Goal: Task Accomplishment & Management: Use online tool/utility

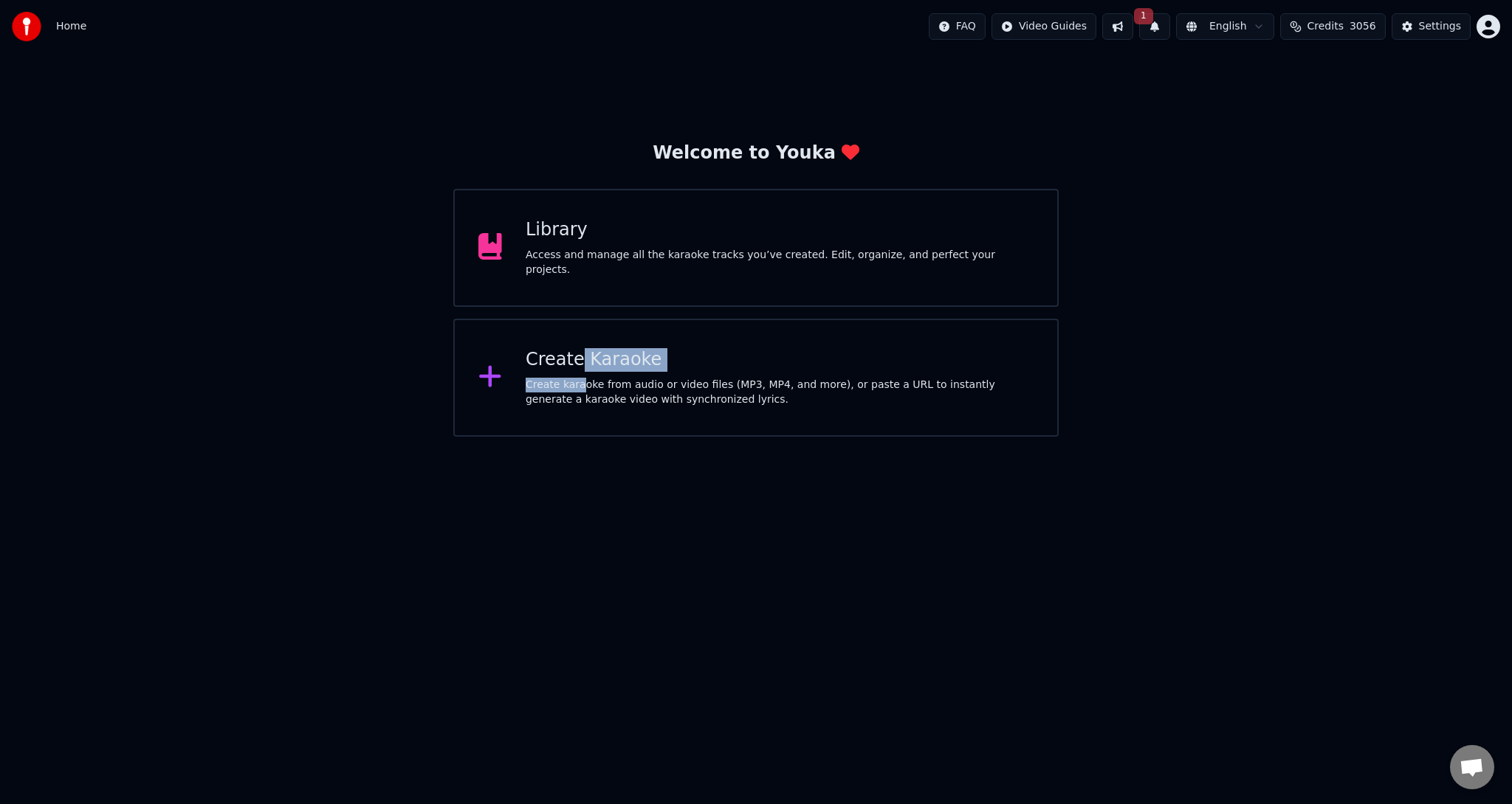
click at [578, 375] on div "Create Karaoke Create karaoke from audio or video files (MP3, MP4, and more), o…" at bounding box center [779, 377] width 507 height 59
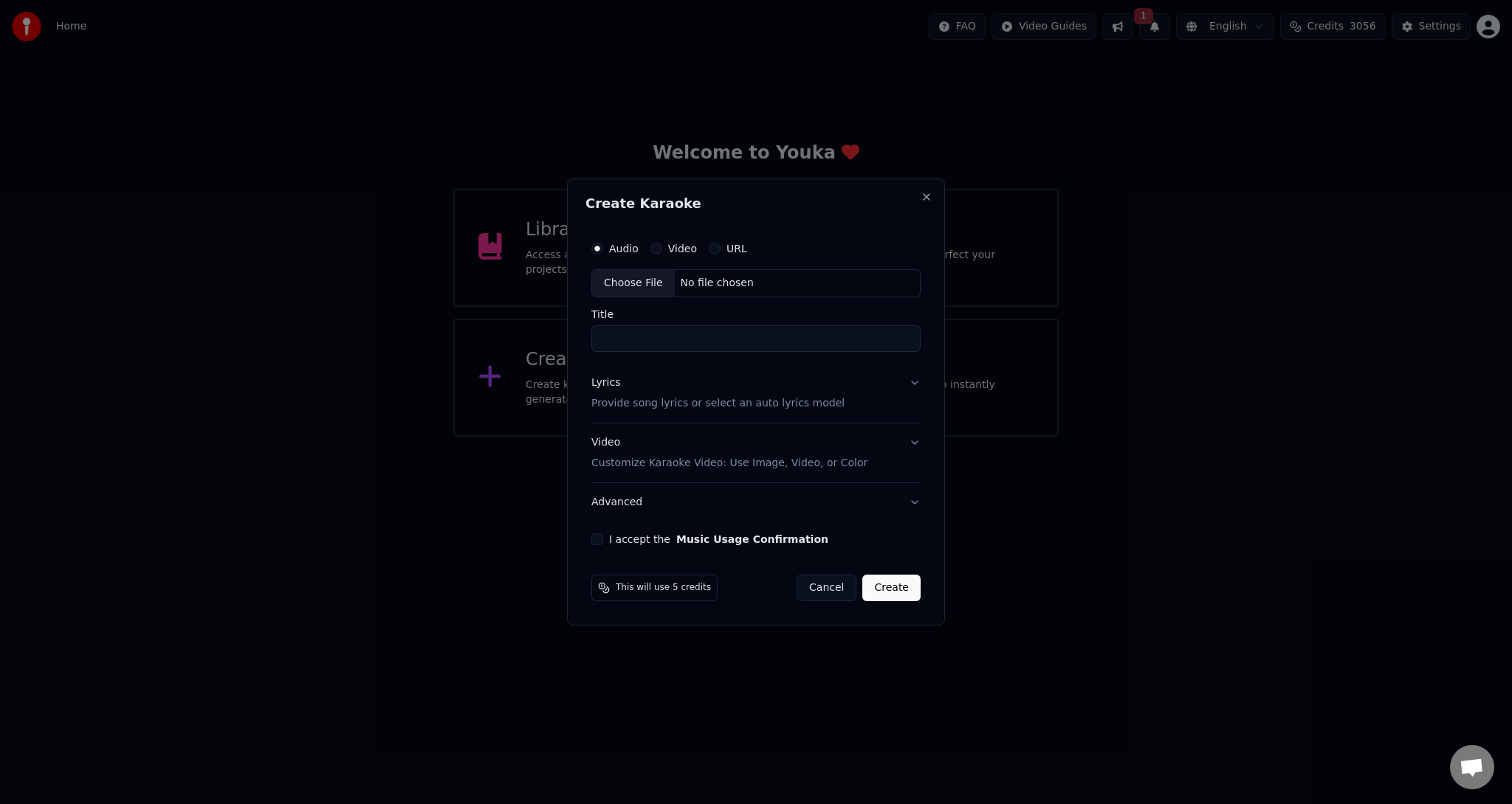
click at [644, 287] on div "Choose File" at bounding box center [633, 283] width 82 height 27
type input "**********"
click at [769, 399] on p "Provide song lyrics or select an auto lyrics model" at bounding box center [715, 404] width 253 height 15
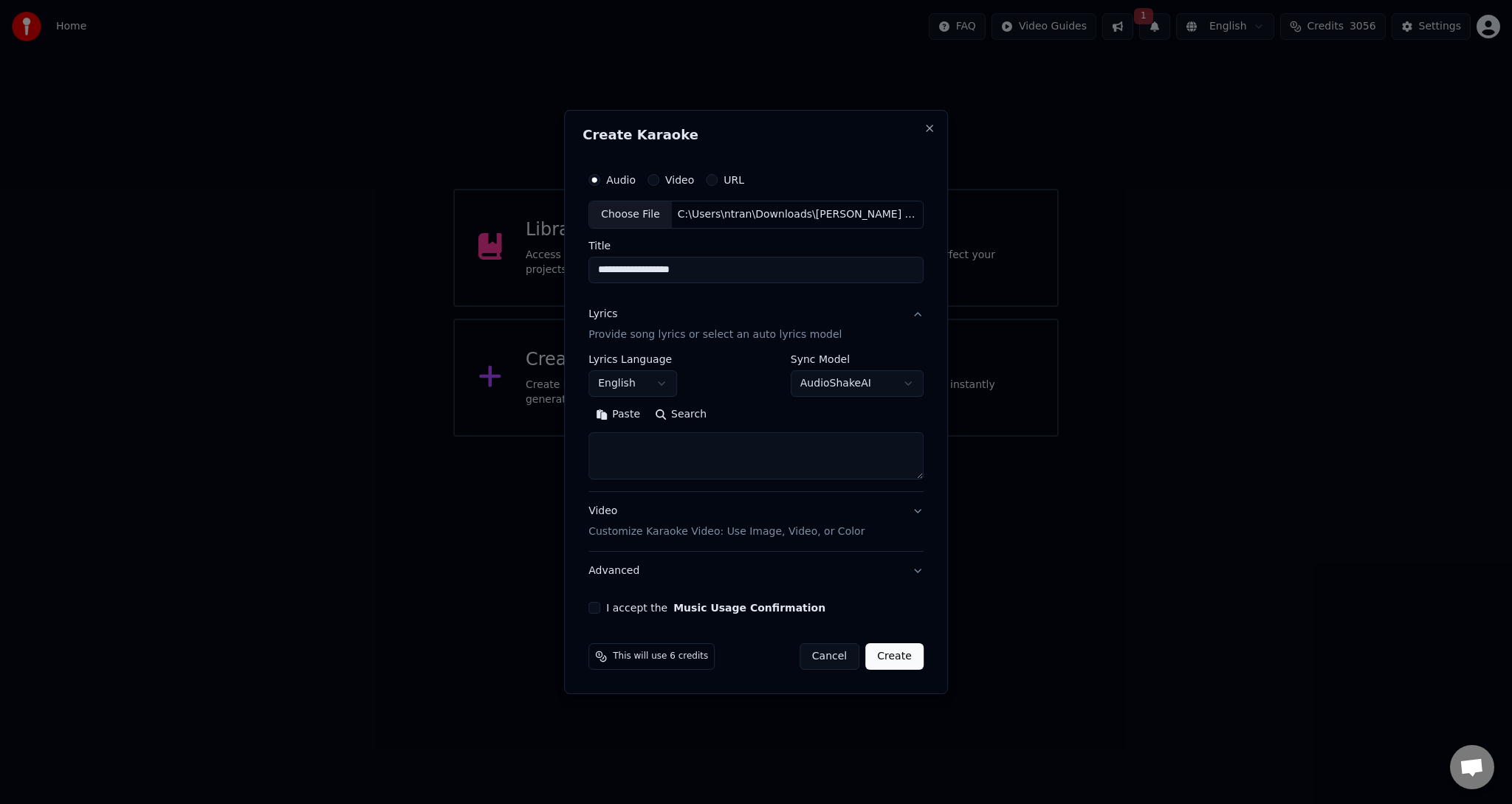
click at [620, 379] on button "English" at bounding box center [633, 384] width 89 height 27
select select "**"
click at [693, 454] on textarea at bounding box center [755, 456] width 335 height 47
paste textarea "**********"
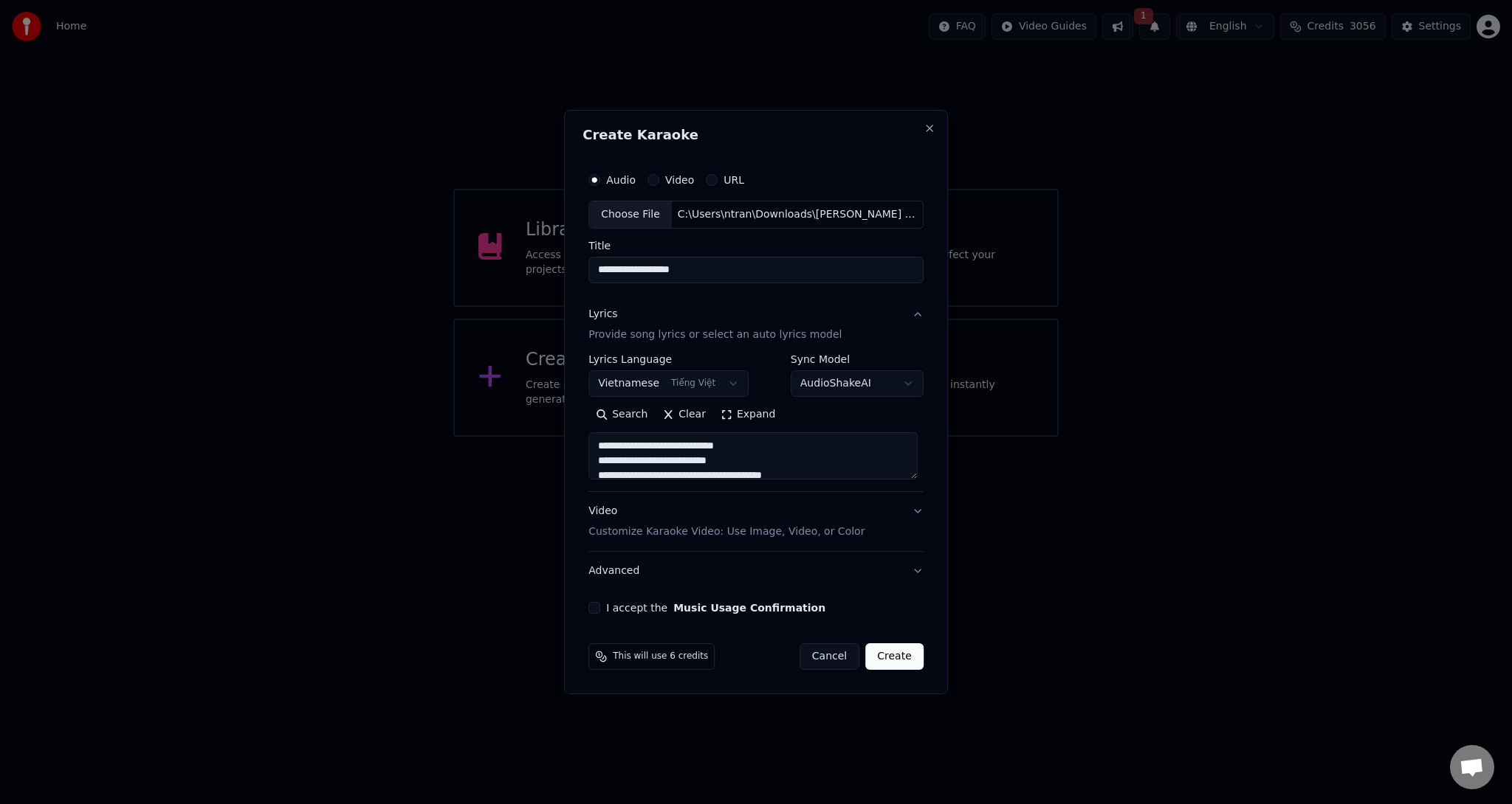
scroll to position [859, 0]
type textarea "**********"
click at [606, 534] on p "Customize Karaoke Video: Use Image, Video, or Color" at bounding box center [726, 532] width 276 height 15
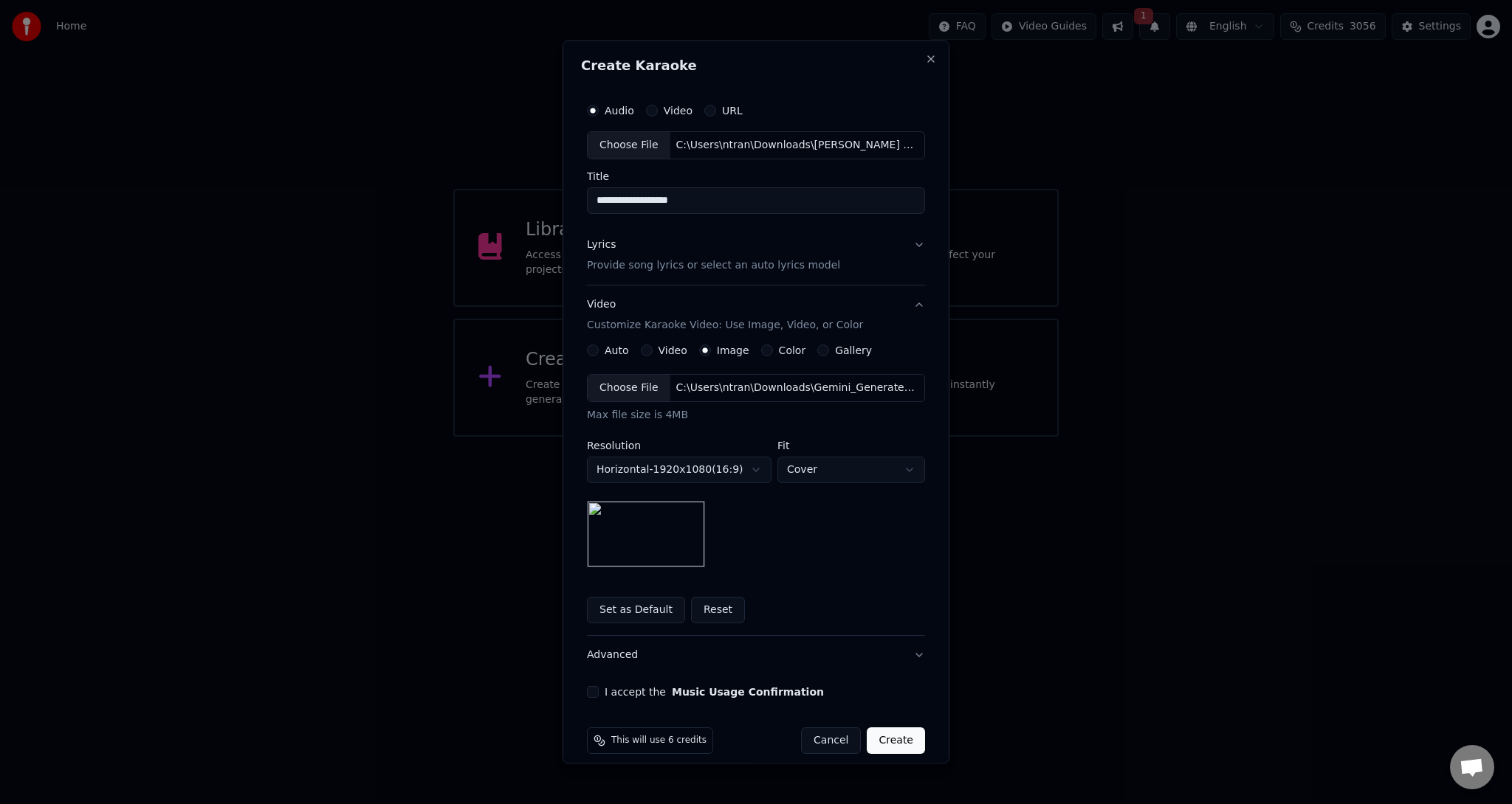
click at [626, 380] on div "Choose File" at bounding box center [629, 388] width 82 height 27
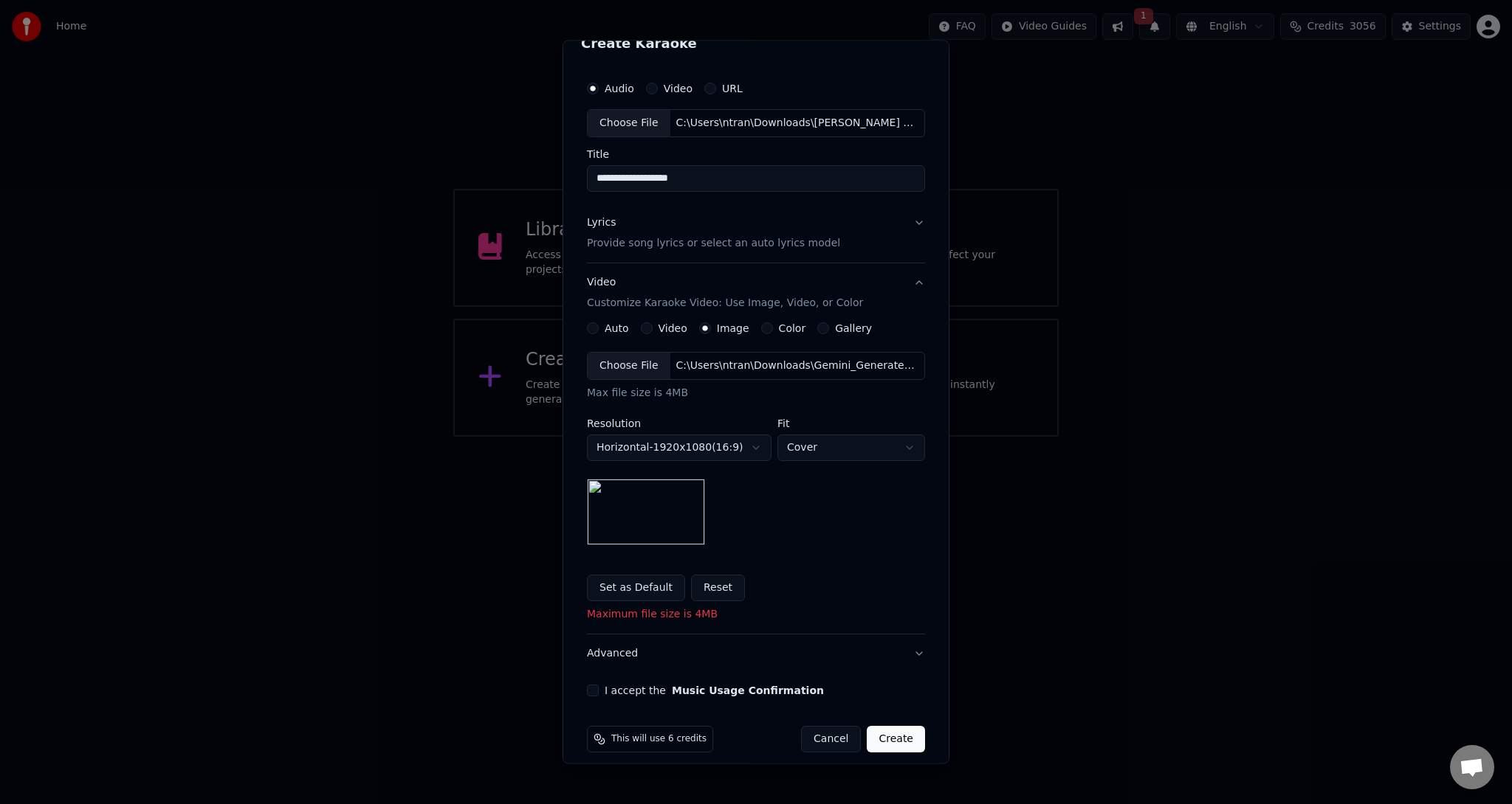
scroll to position [33, 0]
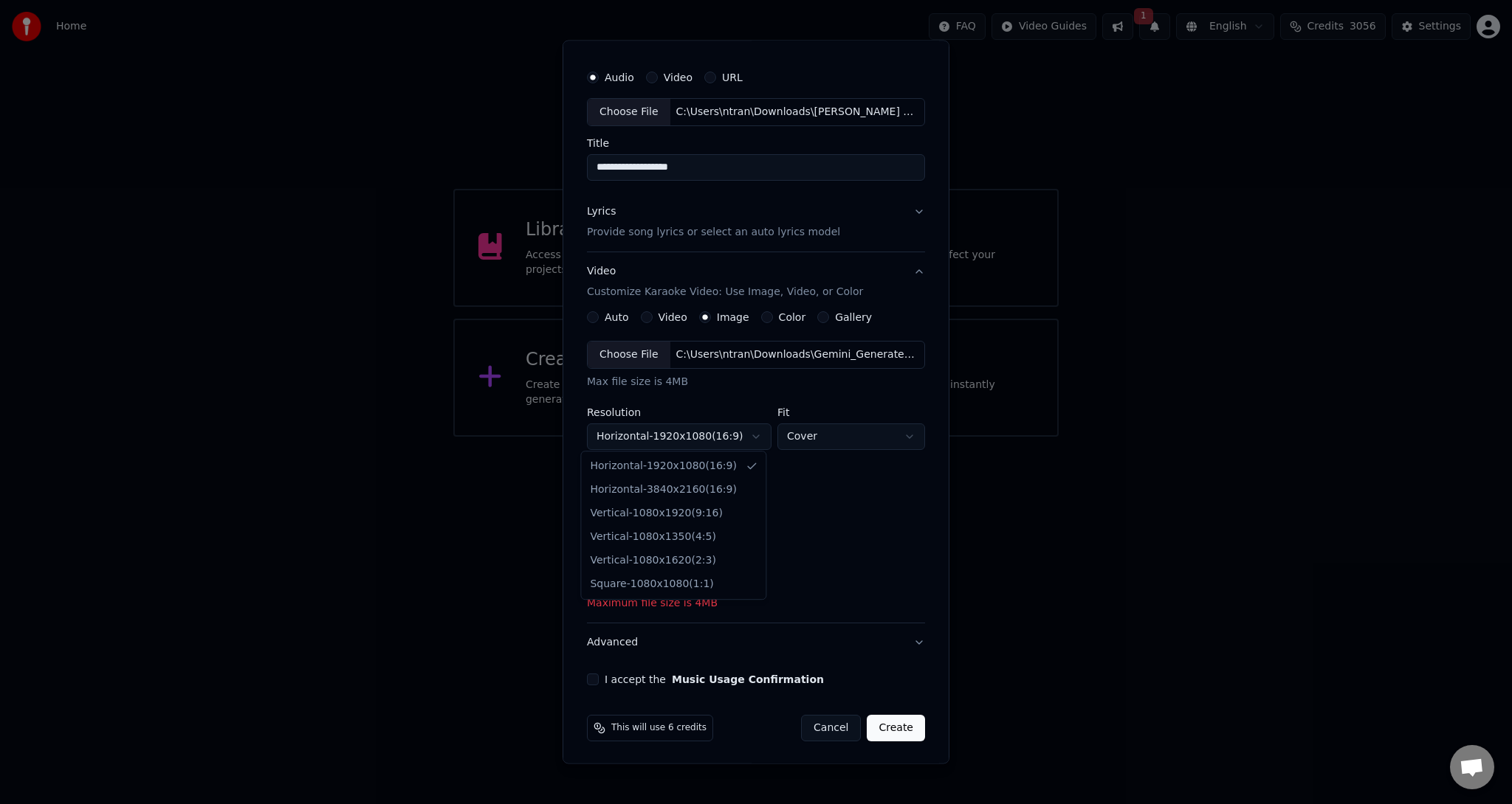
click at [658, 431] on body "**********" at bounding box center [756, 218] width 1512 height 437
drag, startPoint x: 830, startPoint y: 550, endPoint x: 746, endPoint y: 418, distance: 156.5
click at [830, 437] on body "**********" at bounding box center [756, 218] width 1512 height 437
click at [700, 355] on div "C:\Users\ntran\Downloads\Gemini_Generated_Image_7rq75c7rq75c7rq7 copy.jpg" at bounding box center [796, 354] width 251 height 15
click at [705, 354] on div "C:\Users\ntran\Downloads\Gemini_Generated_Image_7rq75c7rq75c7rq7 copy.jpg" at bounding box center [796, 354] width 251 height 15
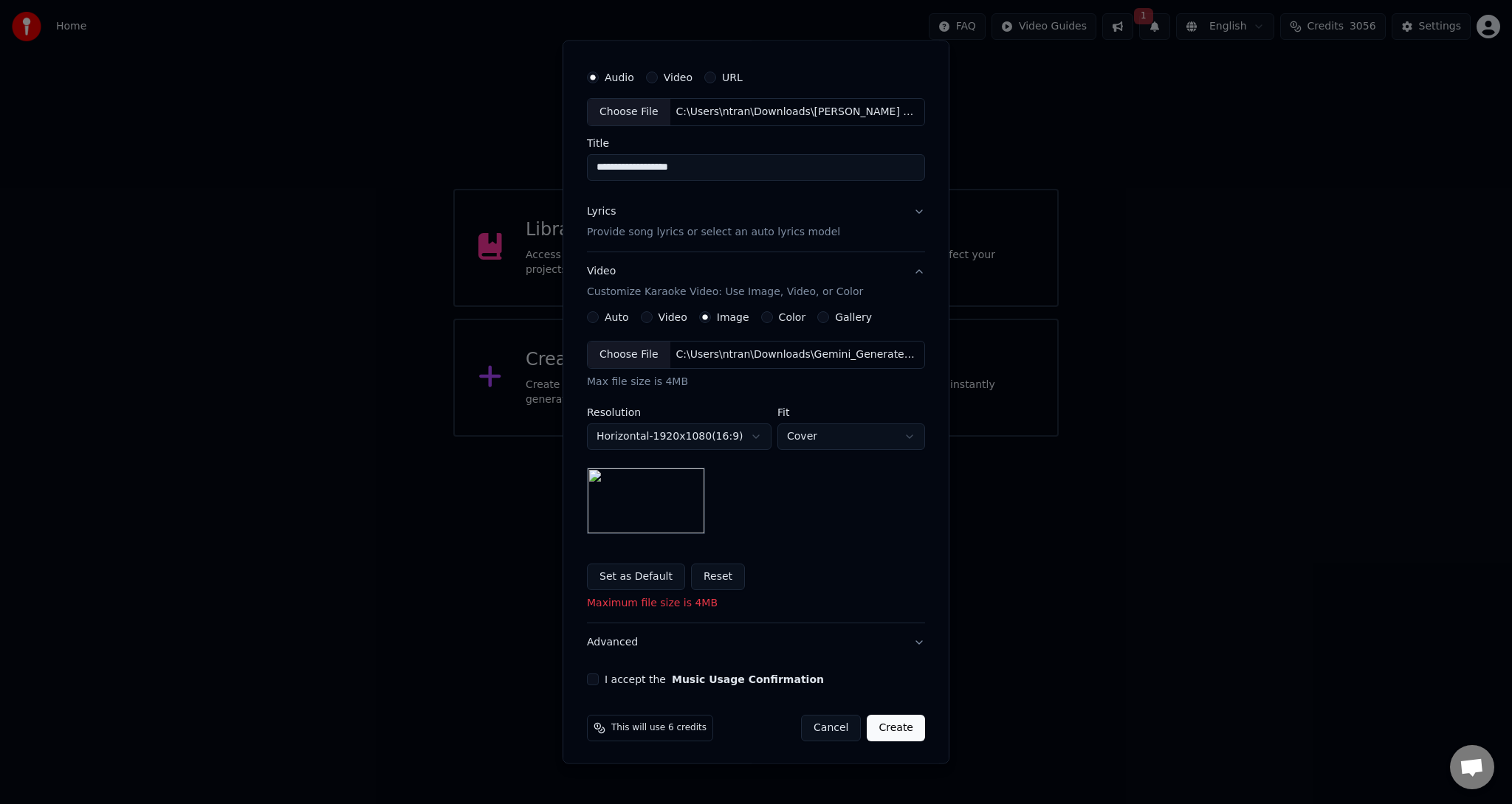
click at [697, 578] on button "Reset" at bounding box center [718, 576] width 54 height 27
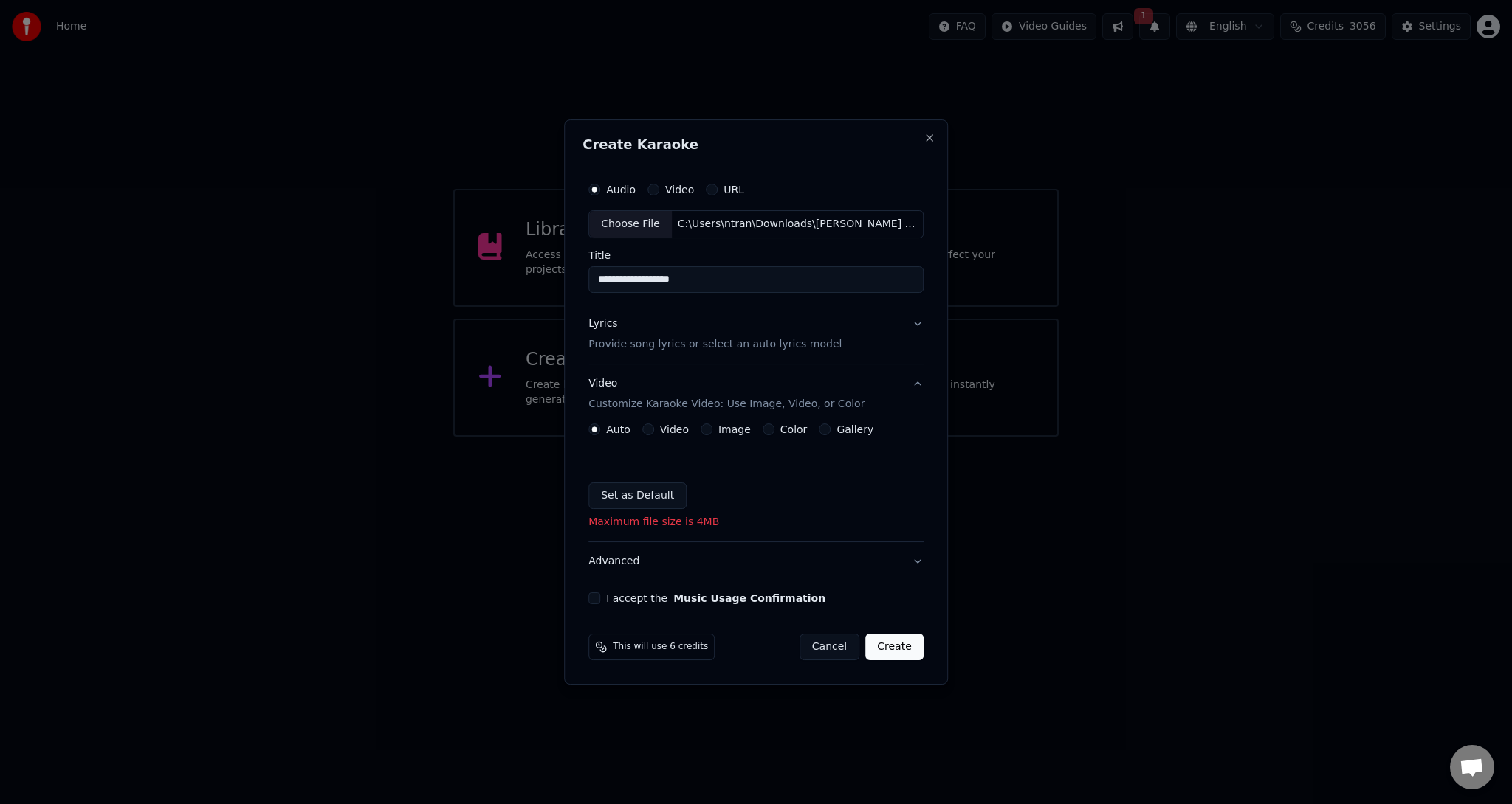
click at [697, 575] on button "Advanced" at bounding box center [755, 561] width 335 height 38
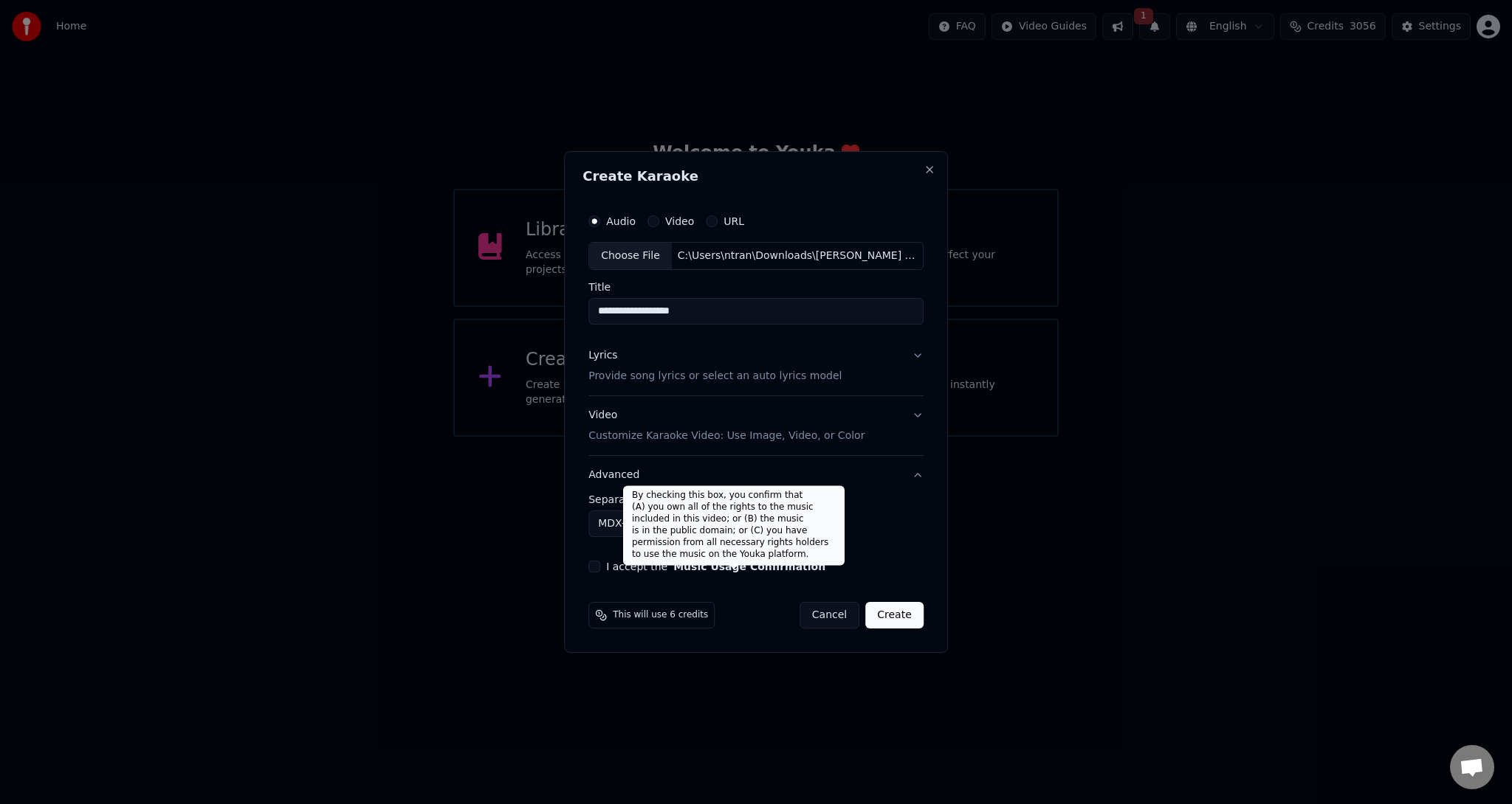
click at [734, 472] on button "Advanced" at bounding box center [755, 475] width 335 height 38
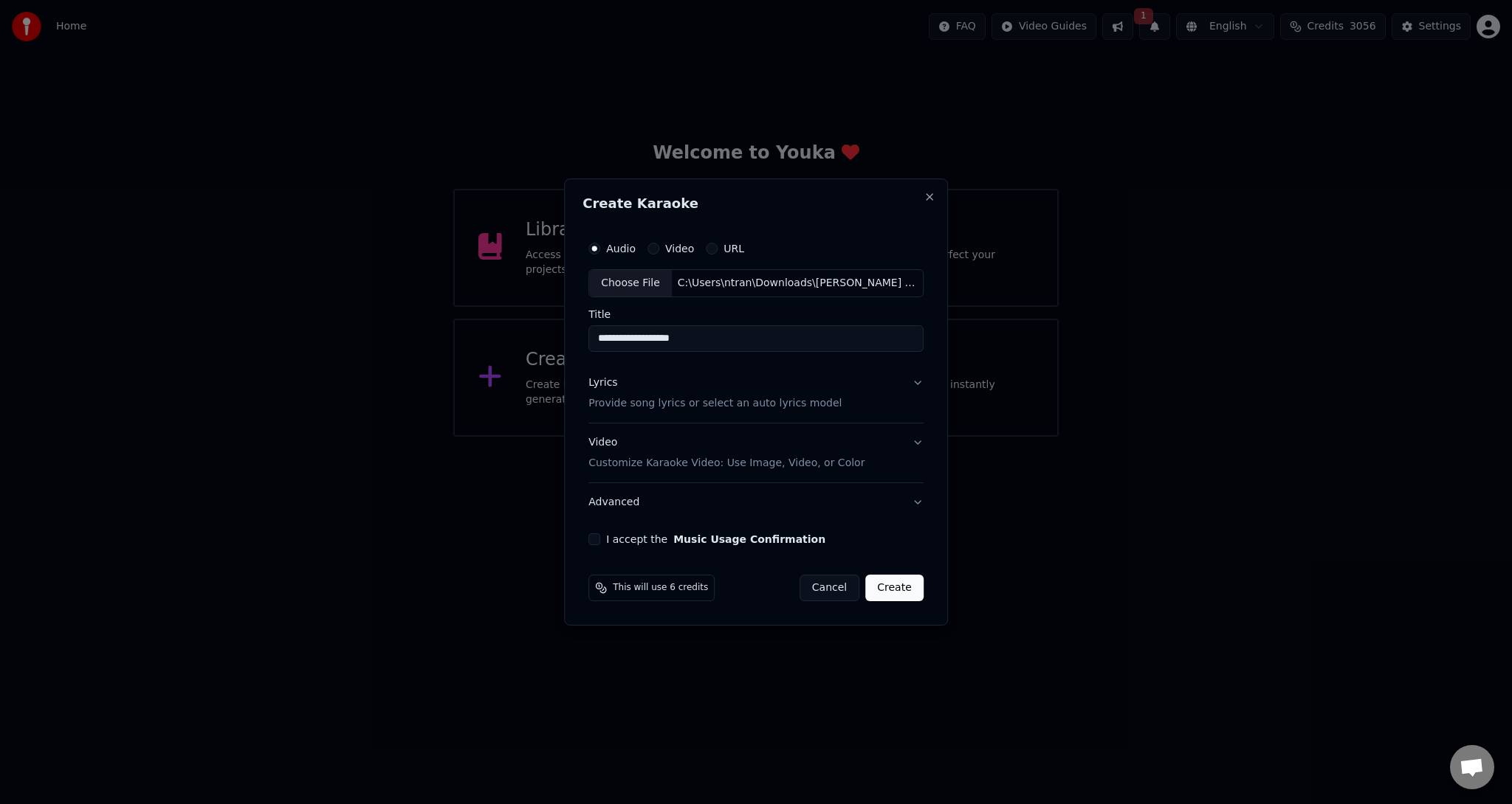
click at [655, 457] on p "Customize Karaoke Video: Use Image, Video, or Color" at bounding box center [726, 463] width 276 height 15
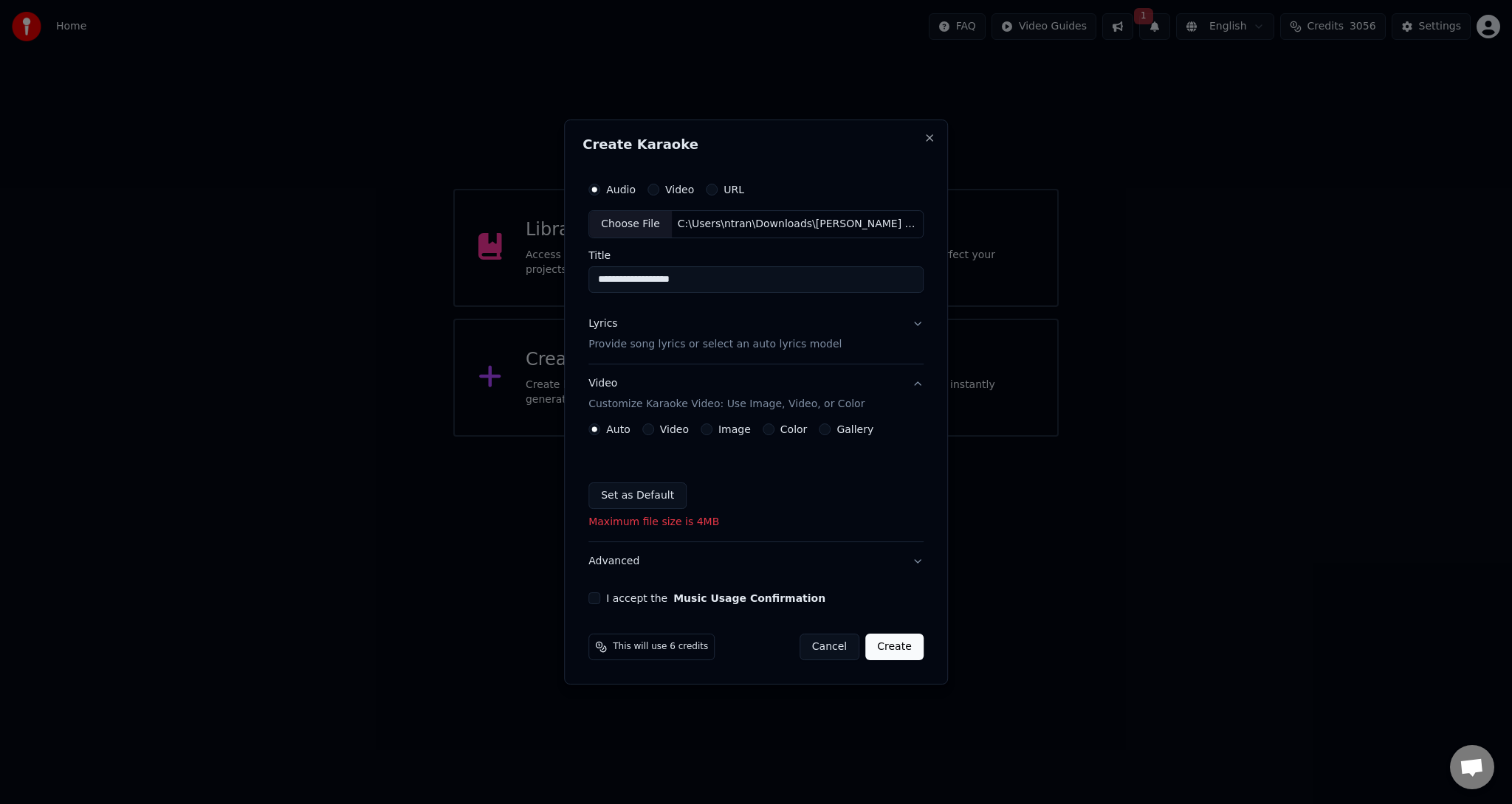
click at [744, 424] on label "Image" at bounding box center [734, 429] width 32 height 10
click at [712, 423] on button "Image" at bounding box center [706, 429] width 12 height 12
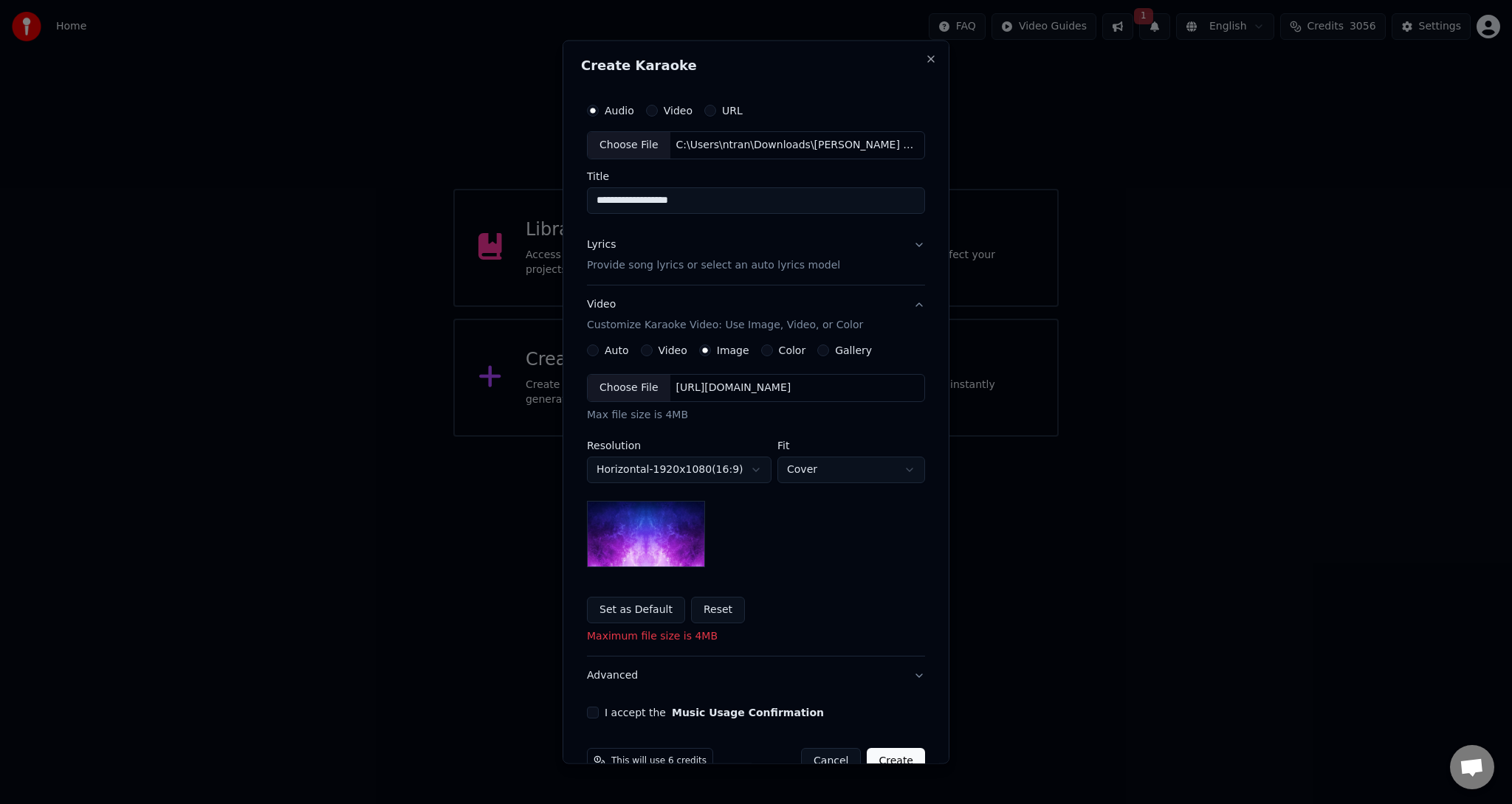
click at [650, 385] on div "Choose File" at bounding box center [629, 388] width 82 height 27
click at [708, 387] on div "[URL][DOMAIN_NAME]" at bounding box center [734, 387] width 127 height 15
click at [731, 380] on div "[URL][DOMAIN_NAME]" at bounding box center [734, 387] width 127 height 15
click at [651, 416] on div "Max file size is 4MB" at bounding box center [755, 415] width 338 height 15
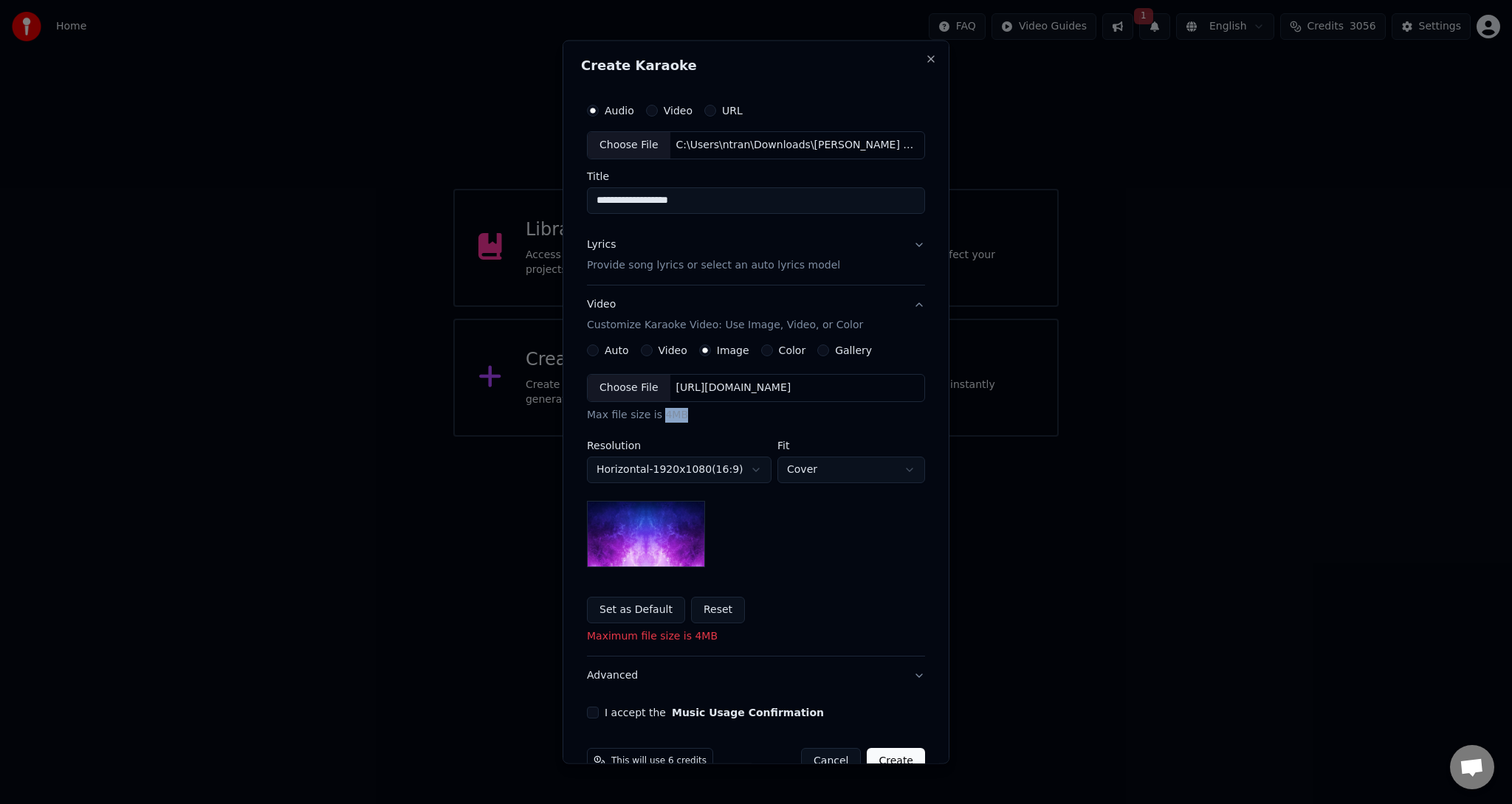
click at [651, 416] on div "Max file size is 4MB" at bounding box center [755, 415] width 338 height 15
click at [703, 427] on div "**********" at bounding box center [755, 470] width 338 height 193
click at [717, 389] on div "[URL][DOMAIN_NAME]" at bounding box center [734, 387] width 127 height 15
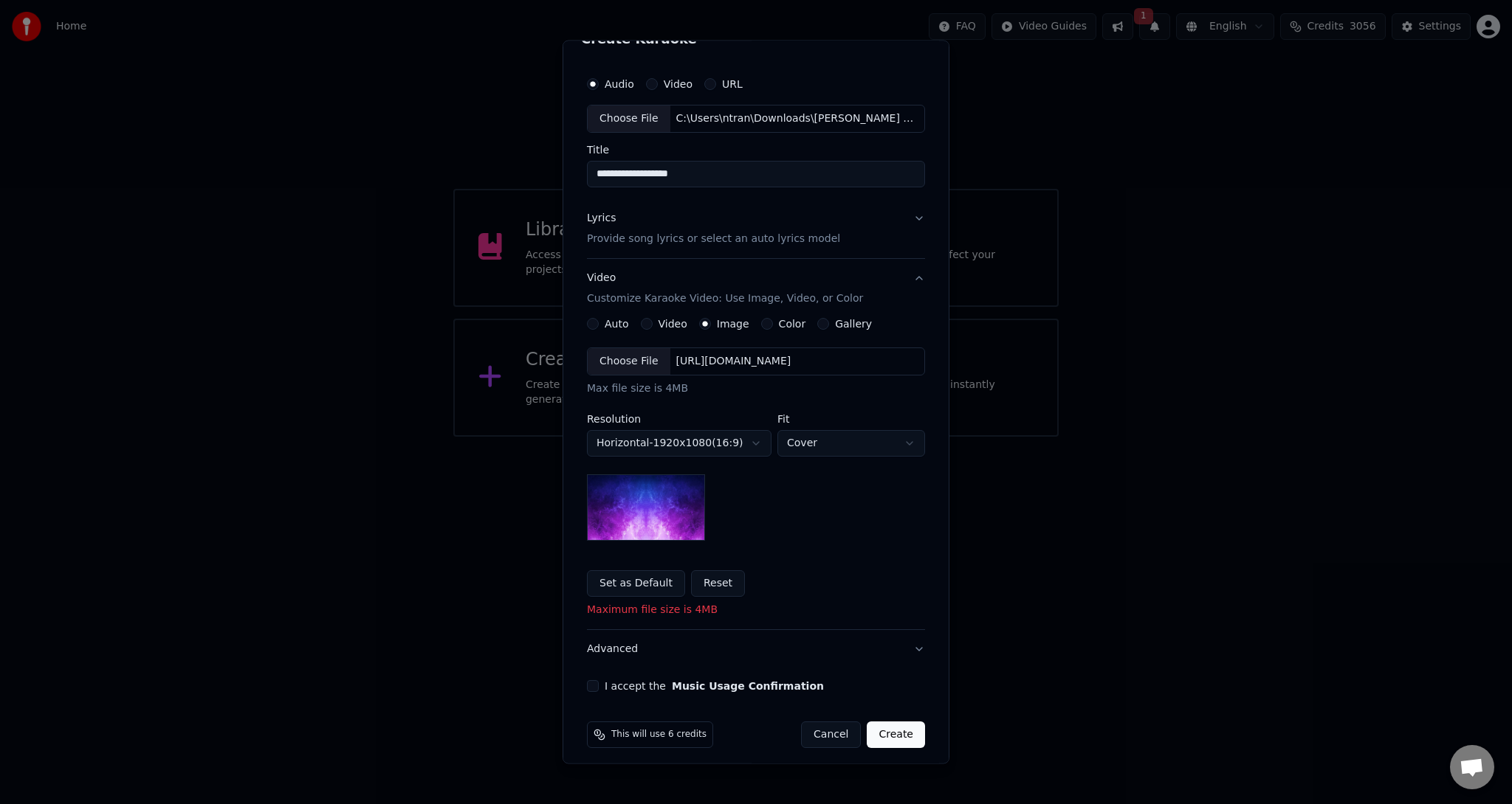
scroll to position [33, 0]
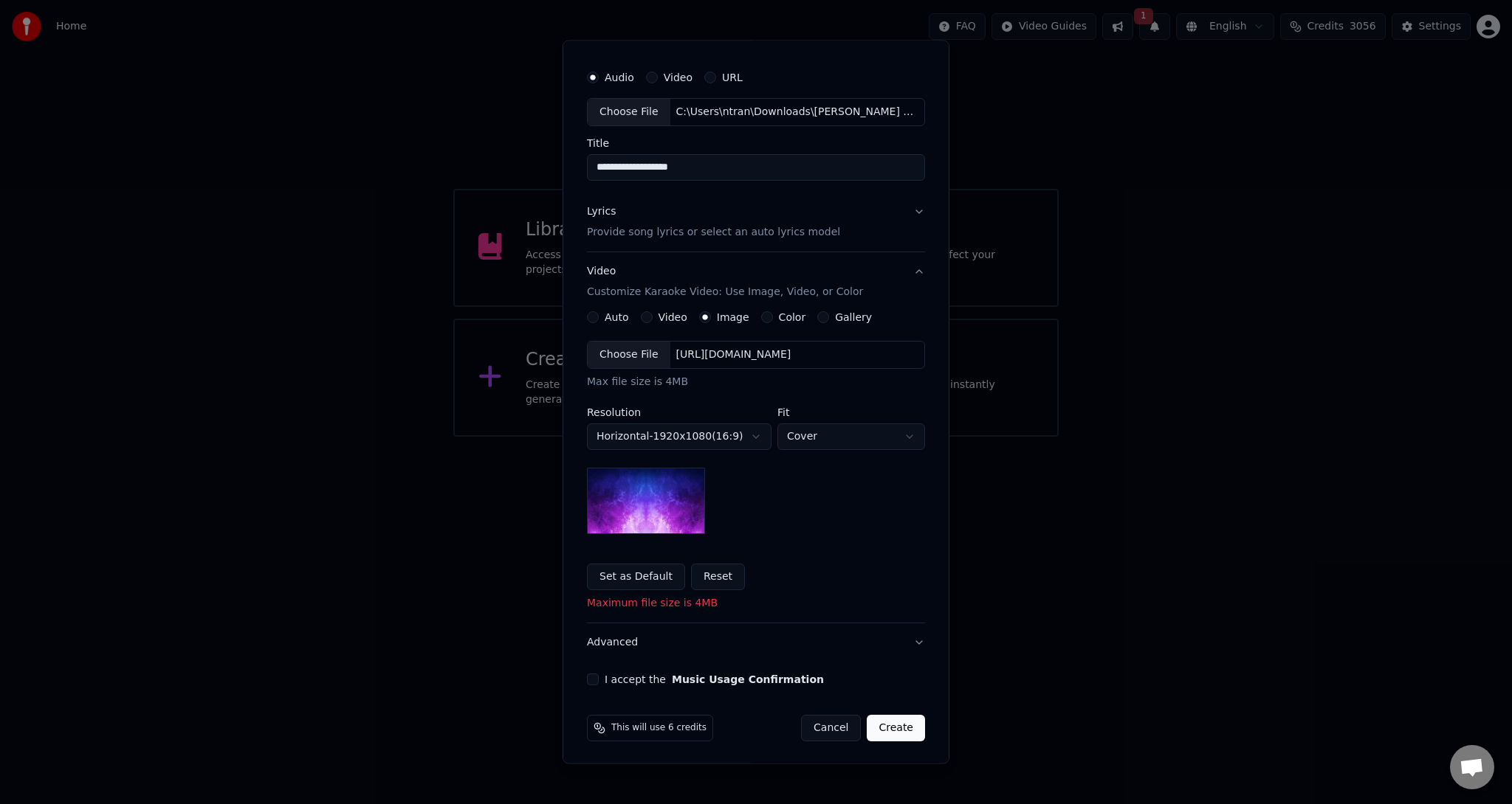
click at [591, 677] on button "I accept the Music Usage Confirmation" at bounding box center [592, 678] width 12 height 12
click at [643, 573] on button "Set as Default" at bounding box center [636, 576] width 98 height 27
click at [673, 577] on button "Reset" at bounding box center [677, 576] width 54 height 27
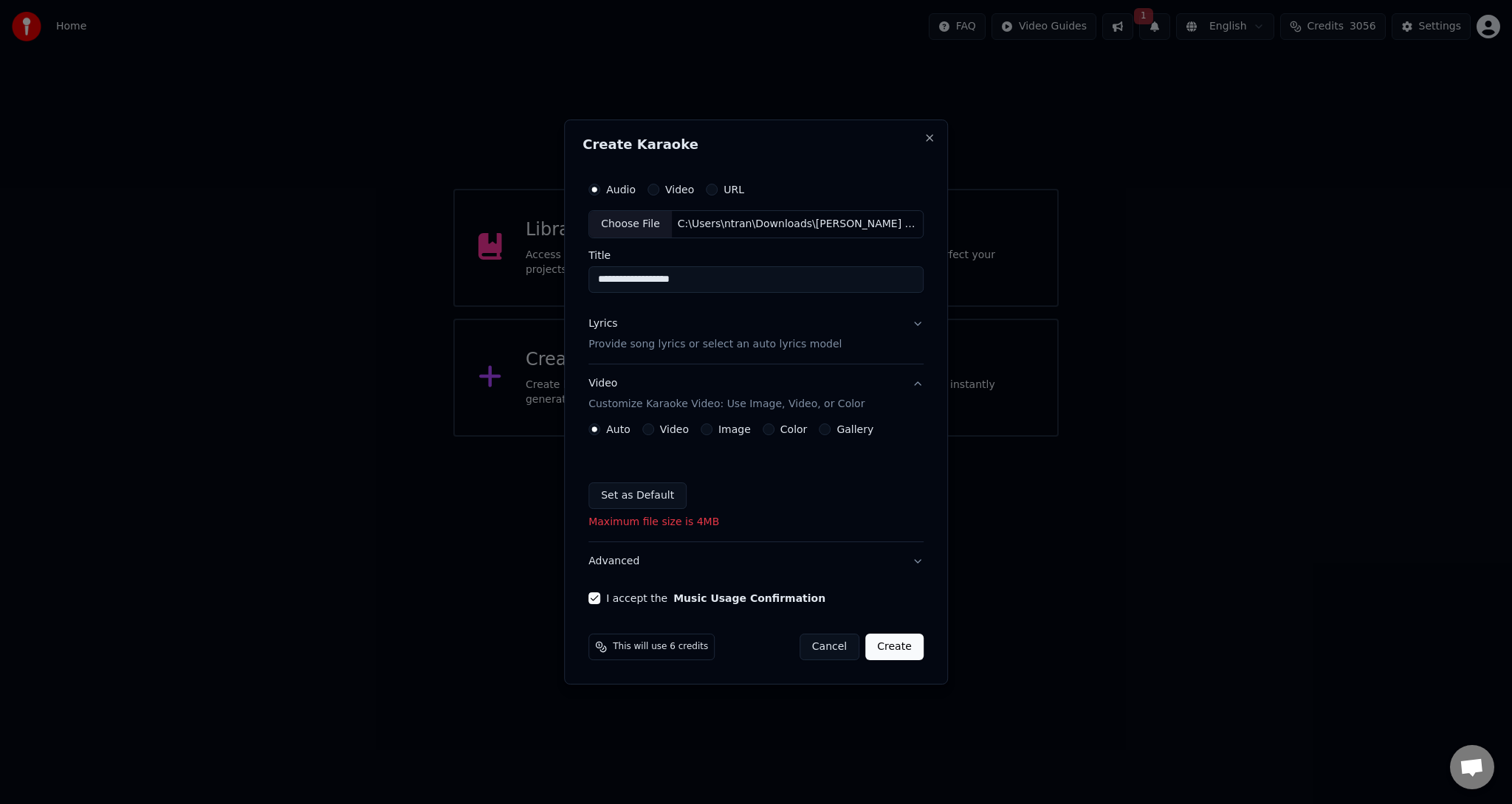
click at [733, 426] on label "Image" at bounding box center [734, 429] width 32 height 10
click at [712, 426] on button "Image" at bounding box center [706, 429] width 12 height 12
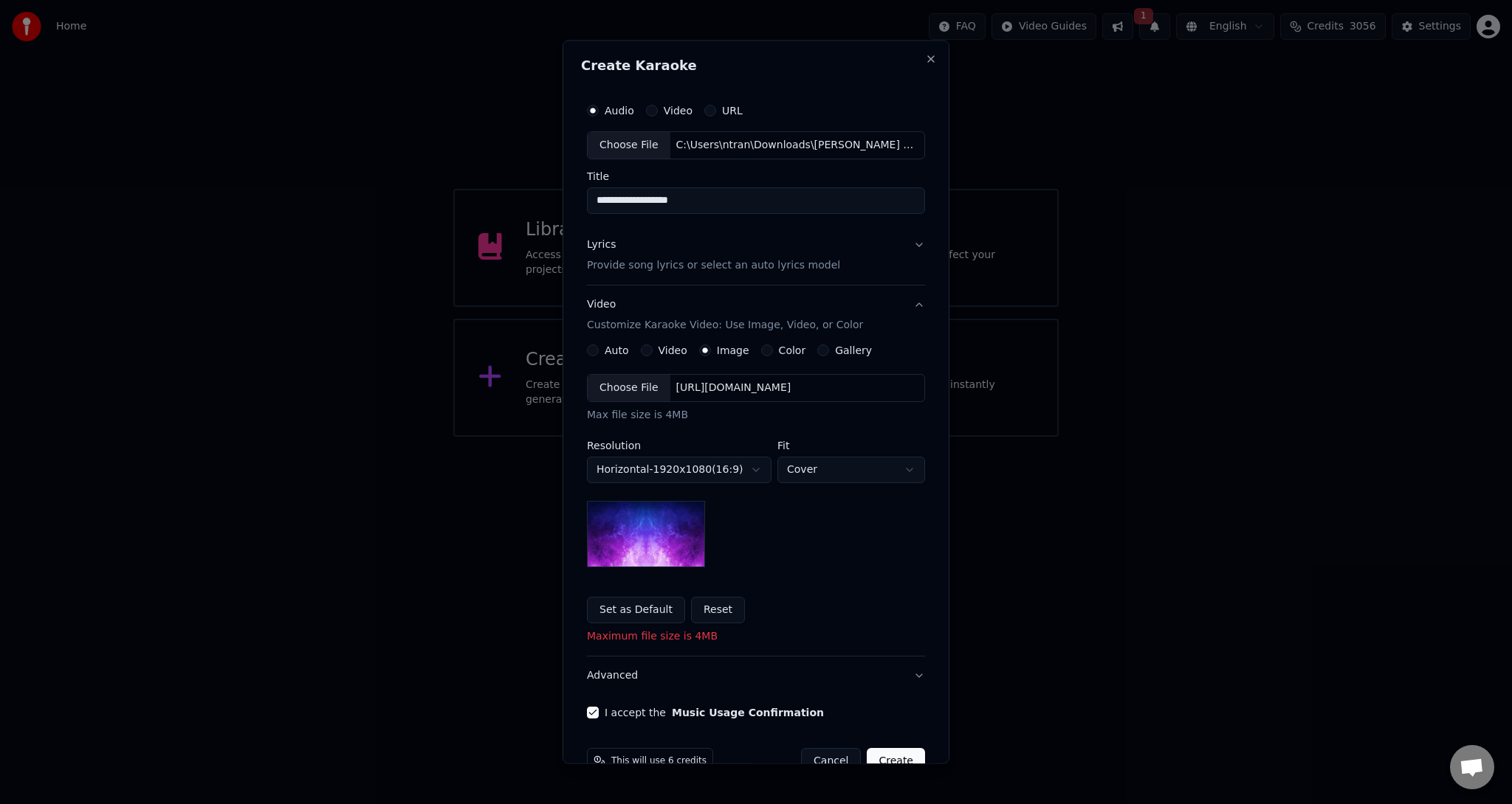
click at [762, 381] on div "[URL][DOMAIN_NAME]" at bounding box center [734, 387] width 127 height 15
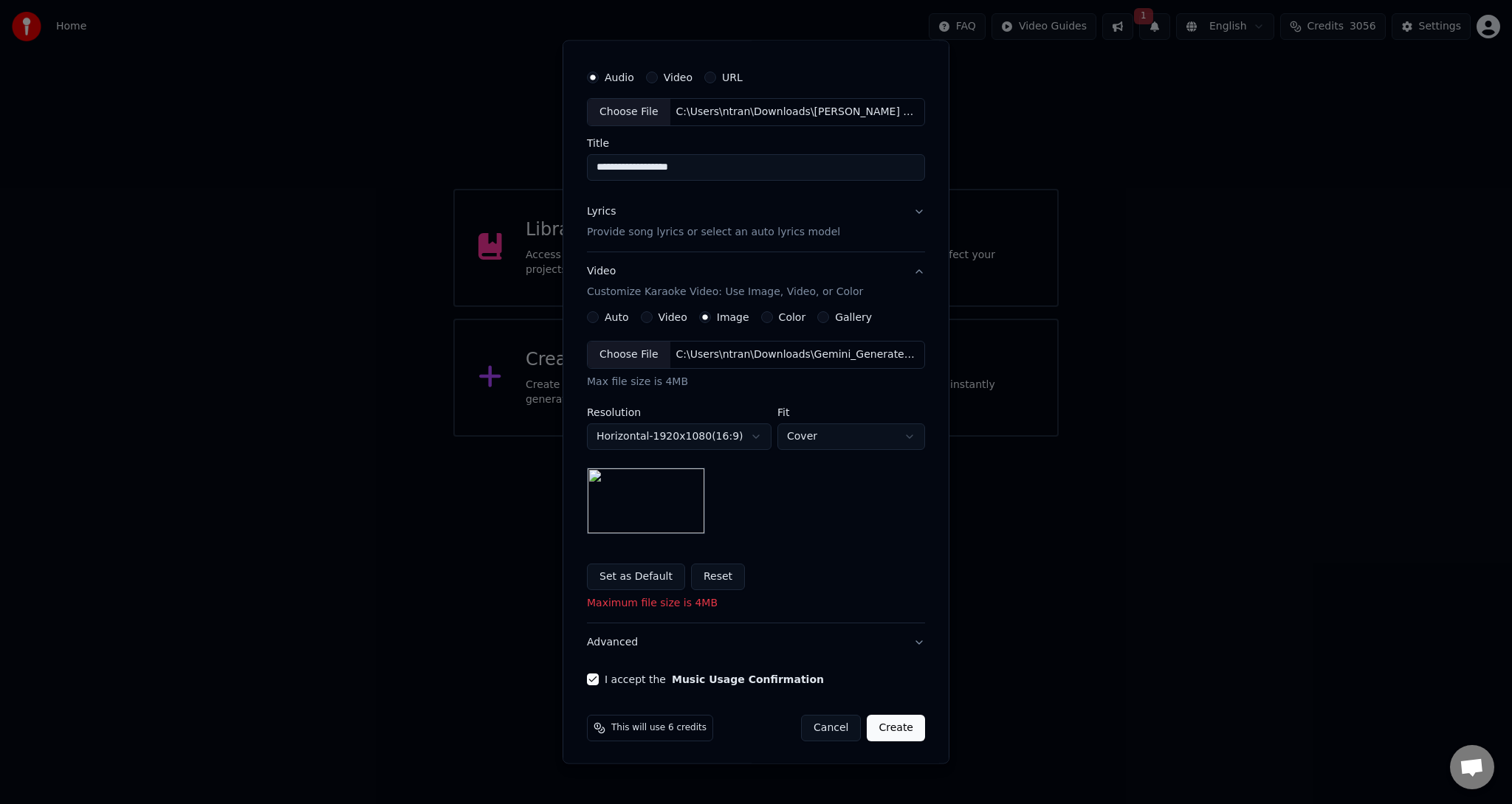
click at [894, 730] on button "Create" at bounding box center [896, 728] width 59 height 27
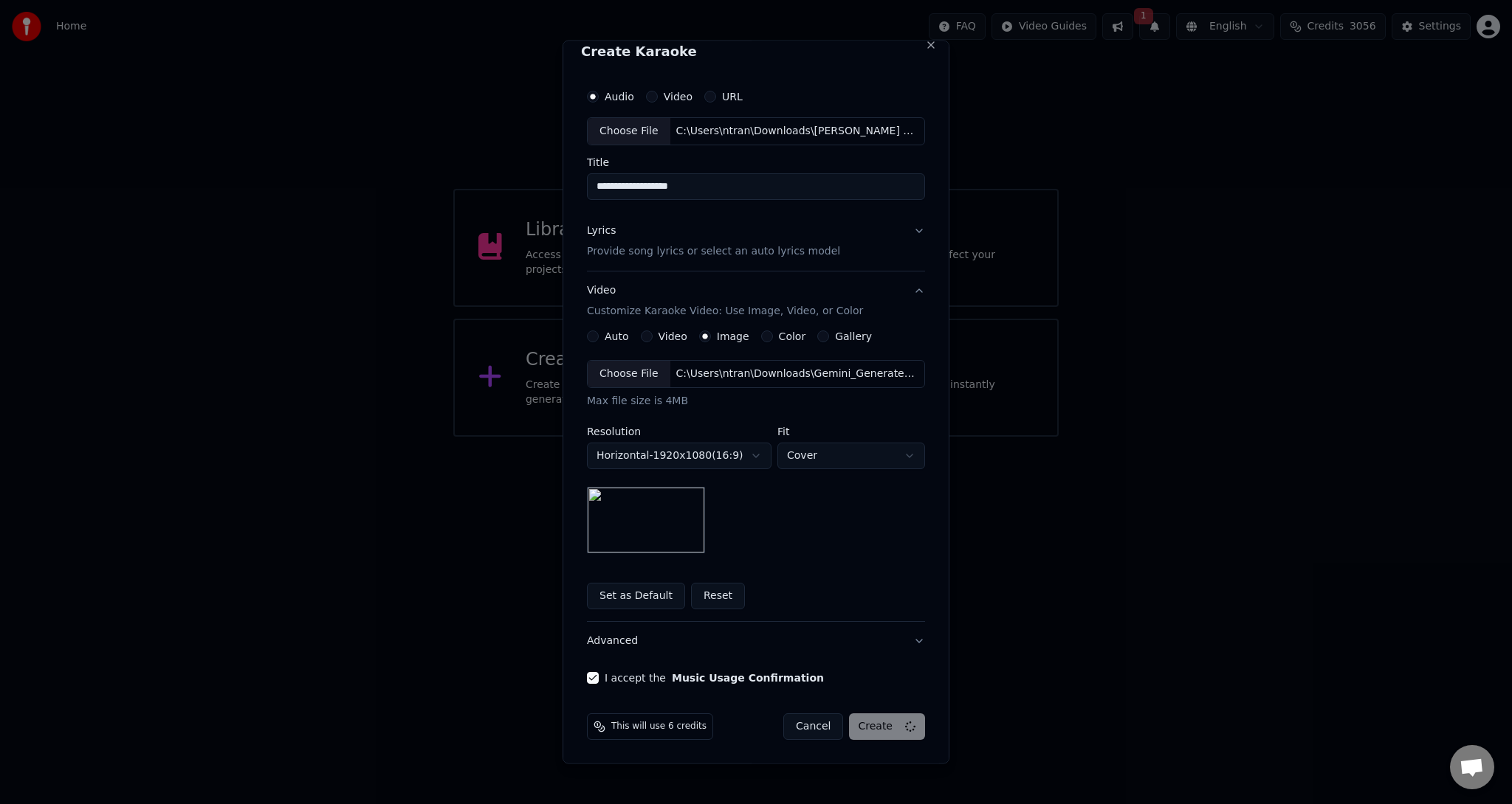
scroll to position [13, 0]
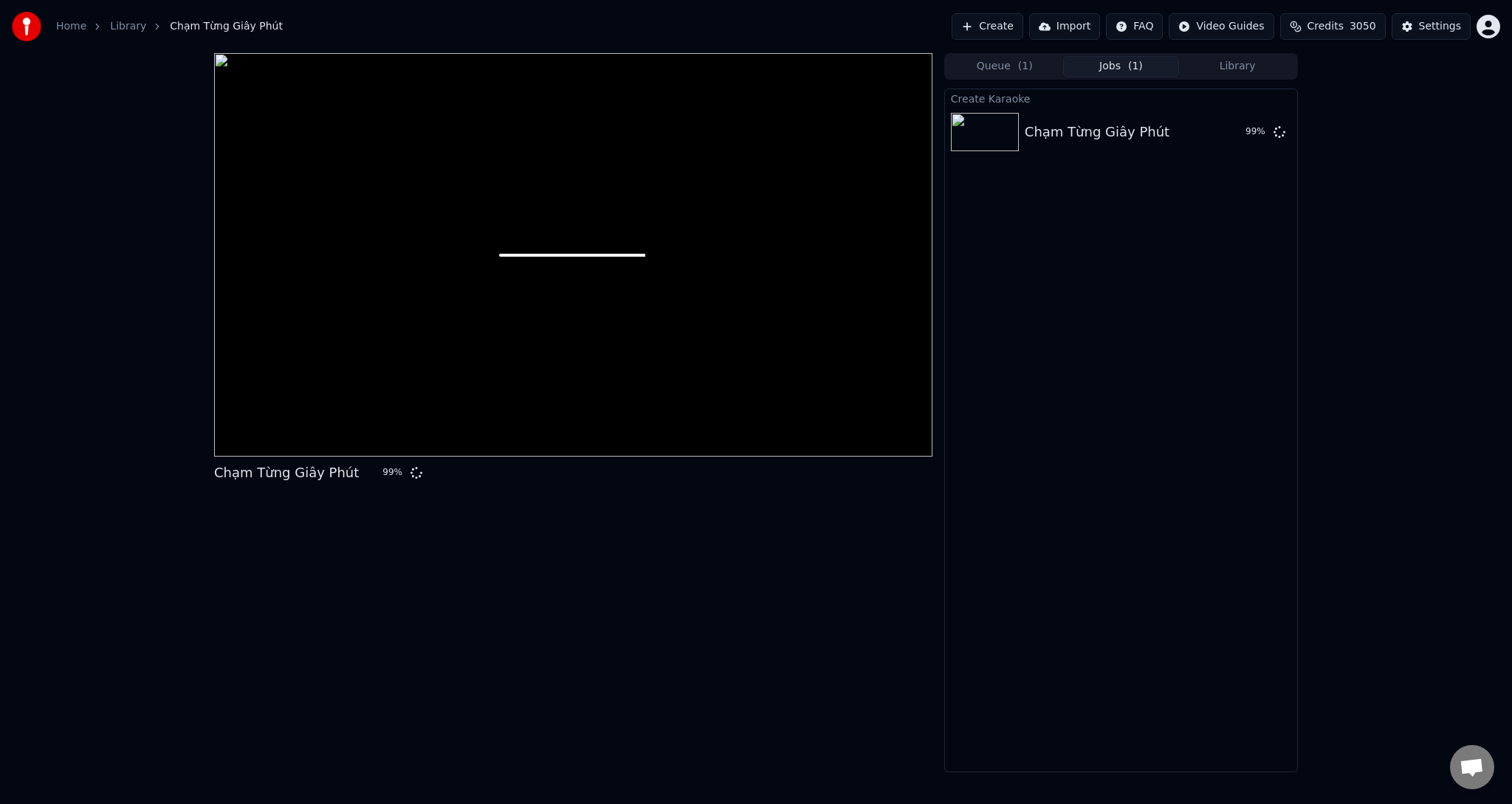
click at [1004, 25] on button "Create" at bounding box center [987, 27] width 71 height 27
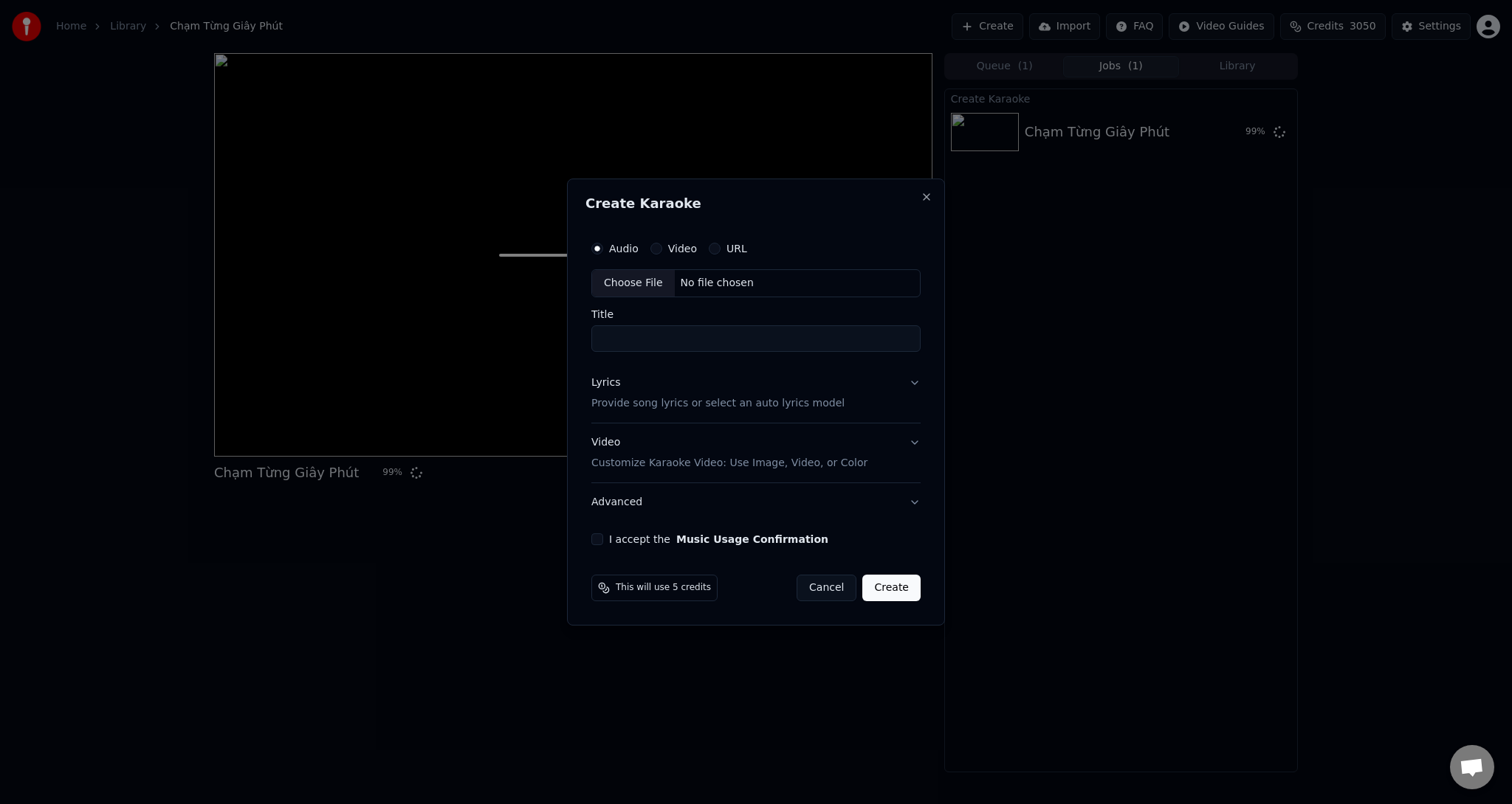
click at [636, 273] on div "Choose File" at bounding box center [633, 283] width 82 height 27
type input "**********"
click at [660, 403] on p "Provide song lyrics or select an auto lyrics model" at bounding box center [715, 404] width 253 height 15
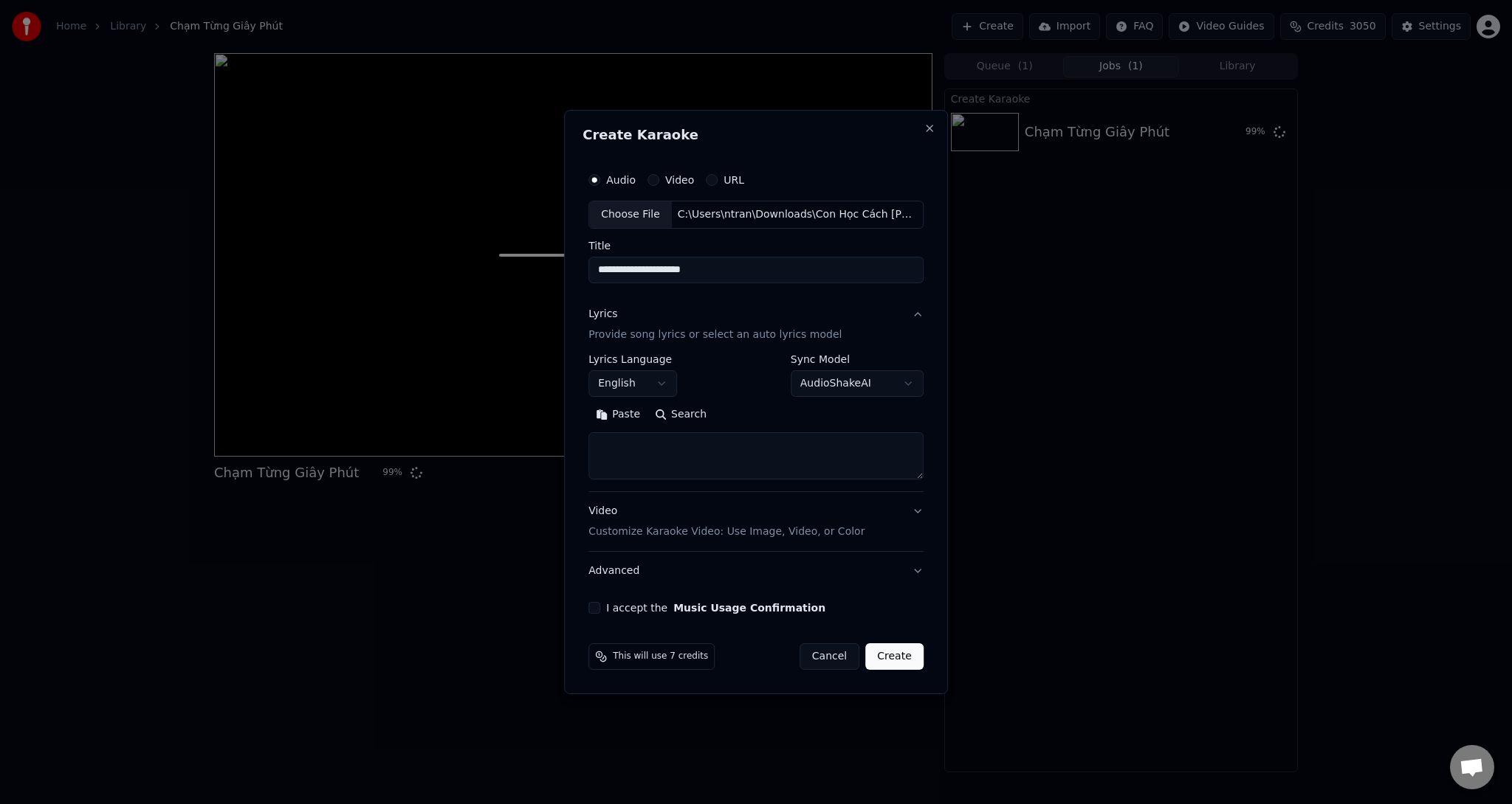
click at [644, 377] on button "English" at bounding box center [633, 384] width 89 height 27
select select "**"
click at [671, 458] on textarea at bounding box center [755, 456] width 335 height 47
paste textarea "**********"
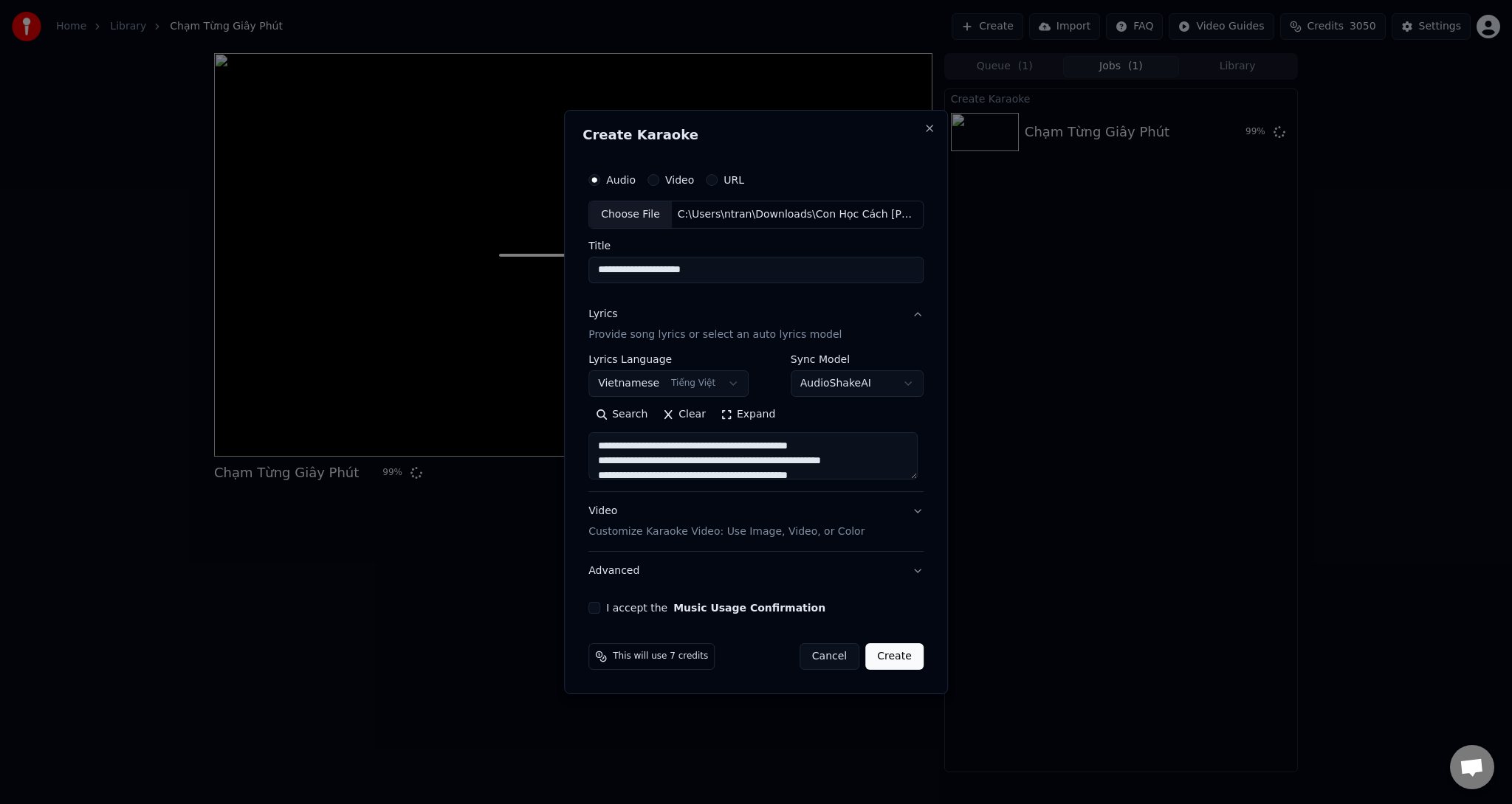
scroll to position [534, 0]
type textarea "**********"
click at [767, 535] on p "Customize Karaoke Video: Use Image, Video, or Color" at bounding box center [726, 532] width 276 height 15
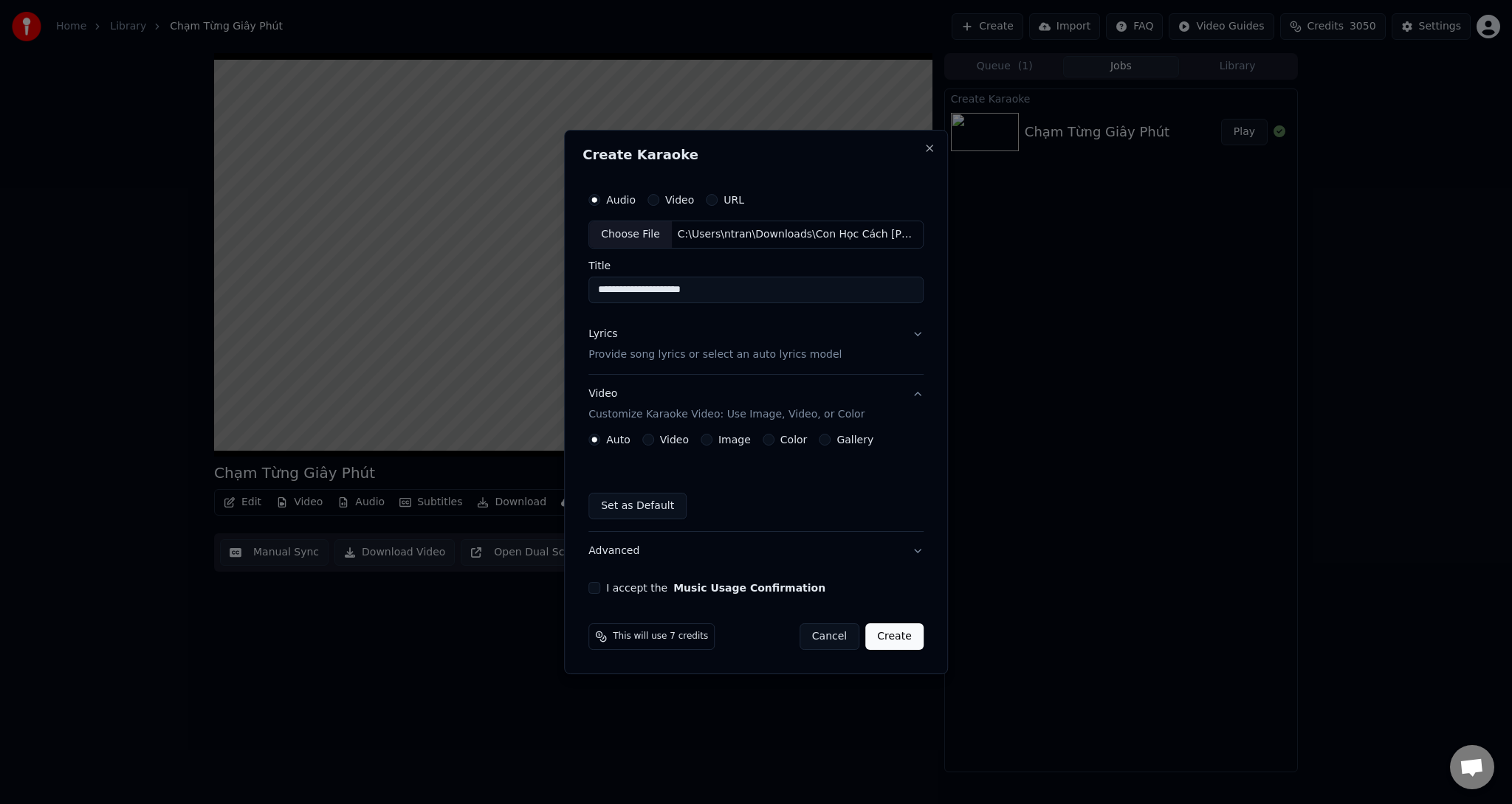
click at [729, 446] on div "Auto Video Image Color Gallery Set as Default" at bounding box center [755, 476] width 335 height 85
click at [734, 437] on label "Image" at bounding box center [734, 439] width 32 height 10
click at [712, 437] on button "Image" at bounding box center [706, 439] width 12 height 12
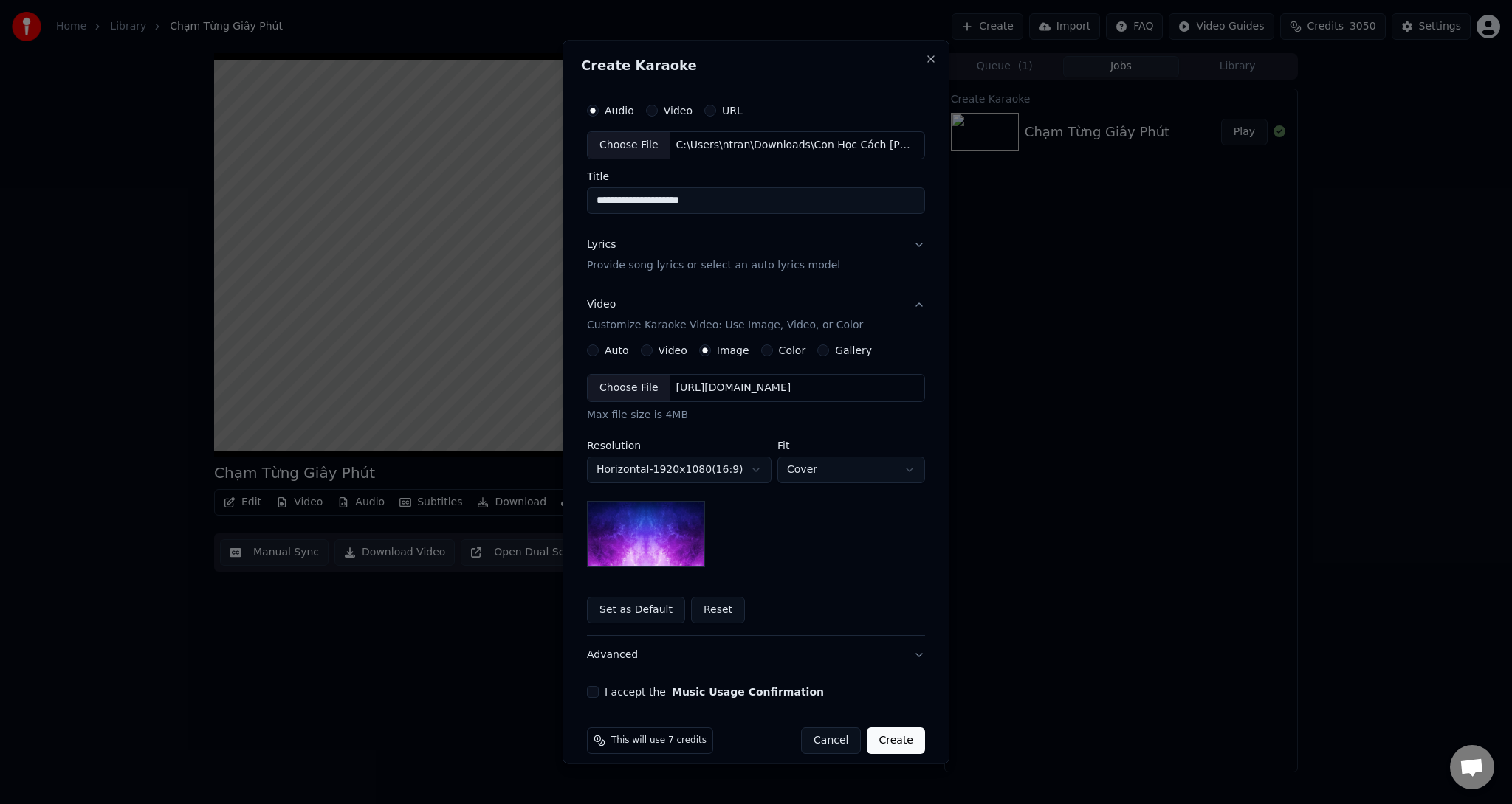
click at [712, 392] on div "[URL][DOMAIN_NAME]" at bounding box center [734, 387] width 127 height 15
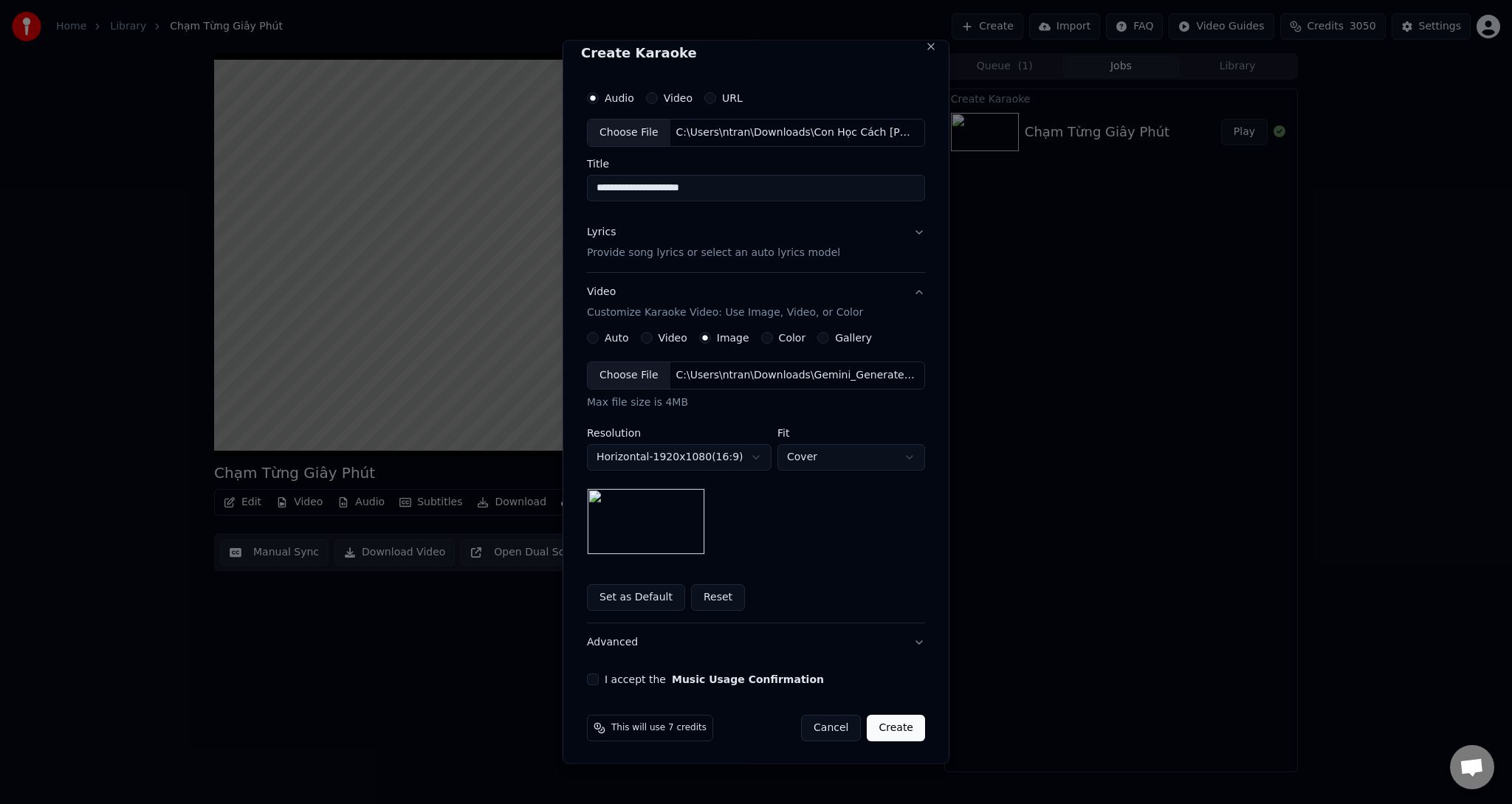
click at [587, 679] on button "I accept the Music Usage Confirmation" at bounding box center [592, 678] width 12 height 12
click at [892, 723] on button "Create" at bounding box center [896, 728] width 59 height 27
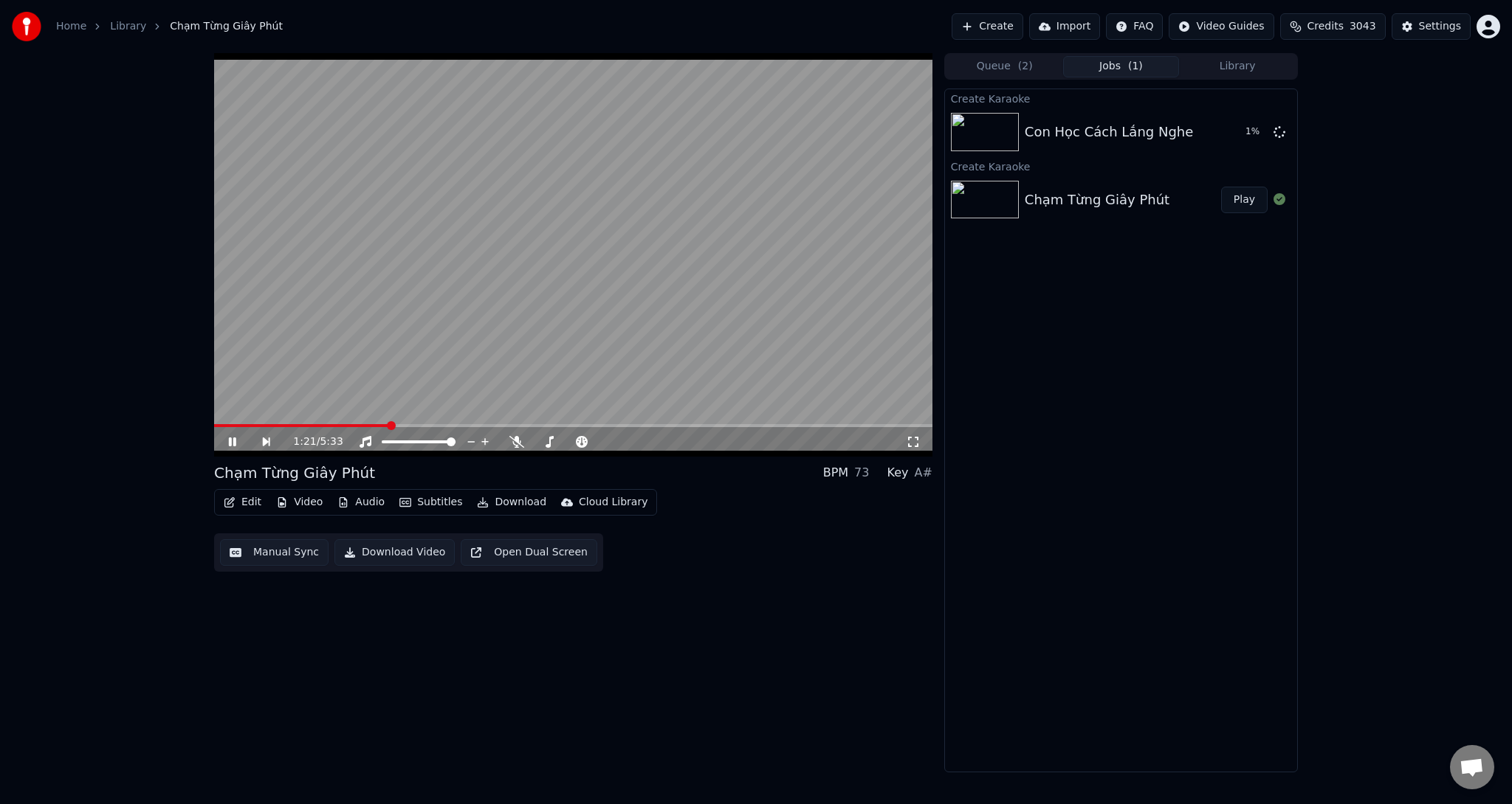
click at [234, 440] on icon at bounding box center [232, 442] width 7 height 9
click at [238, 443] on icon at bounding box center [242, 442] width 34 height 12
click at [517, 440] on icon at bounding box center [516, 442] width 15 height 12
click at [264, 425] on span at bounding box center [238, 426] width 49 height 3
click at [340, 425] on span at bounding box center [572, 426] width 718 height 3
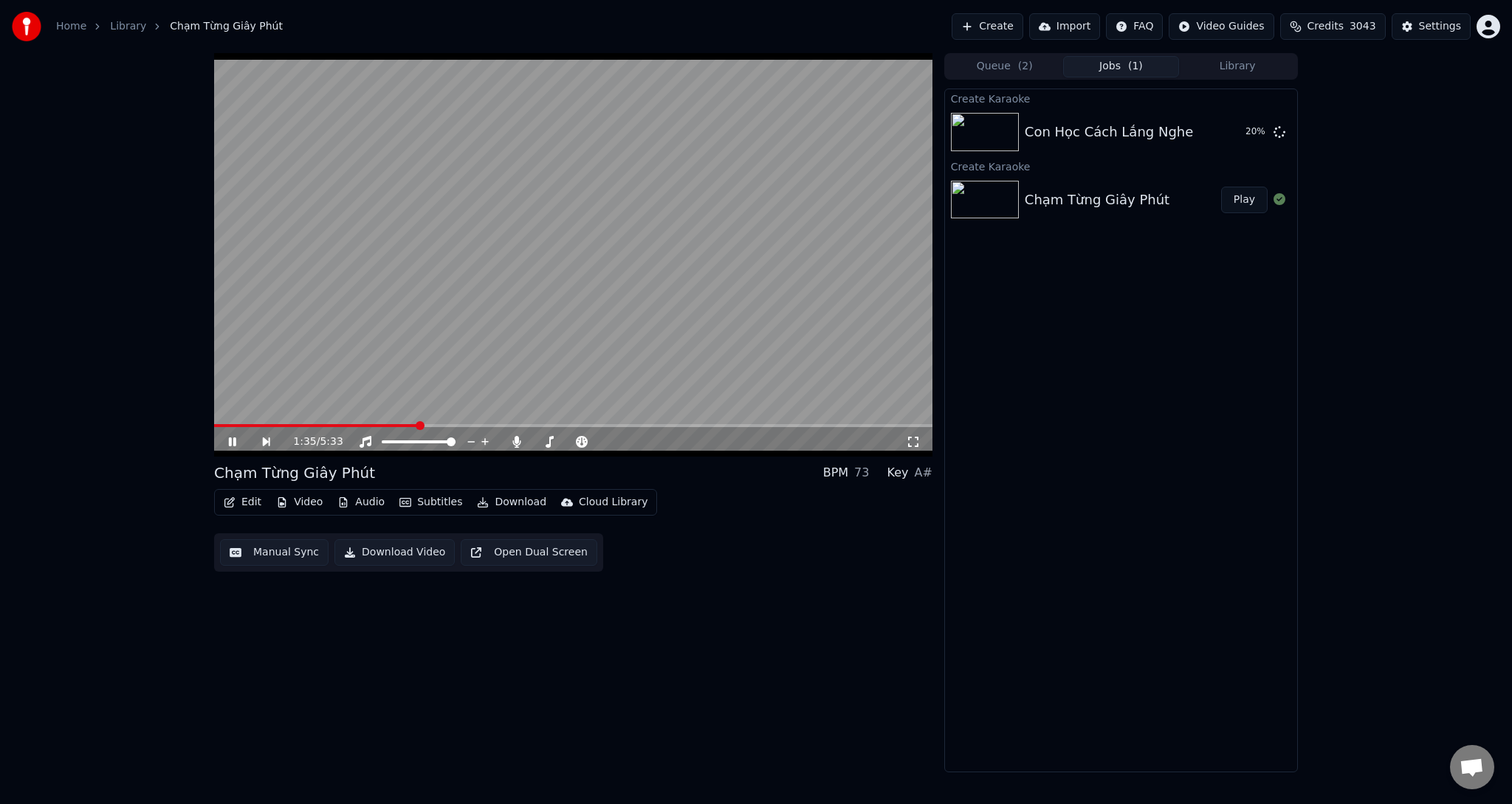
click at [418, 424] on span at bounding box center [572, 426] width 718 height 3
click at [514, 426] on span at bounding box center [572, 426] width 718 height 3
click at [606, 425] on span at bounding box center [572, 426] width 718 height 3
click at [726, 425] on span at bounding box center [572, 426] width 718 height 3
click at [773, 425] on span at bounding box center [572, 426] width 718 height 3
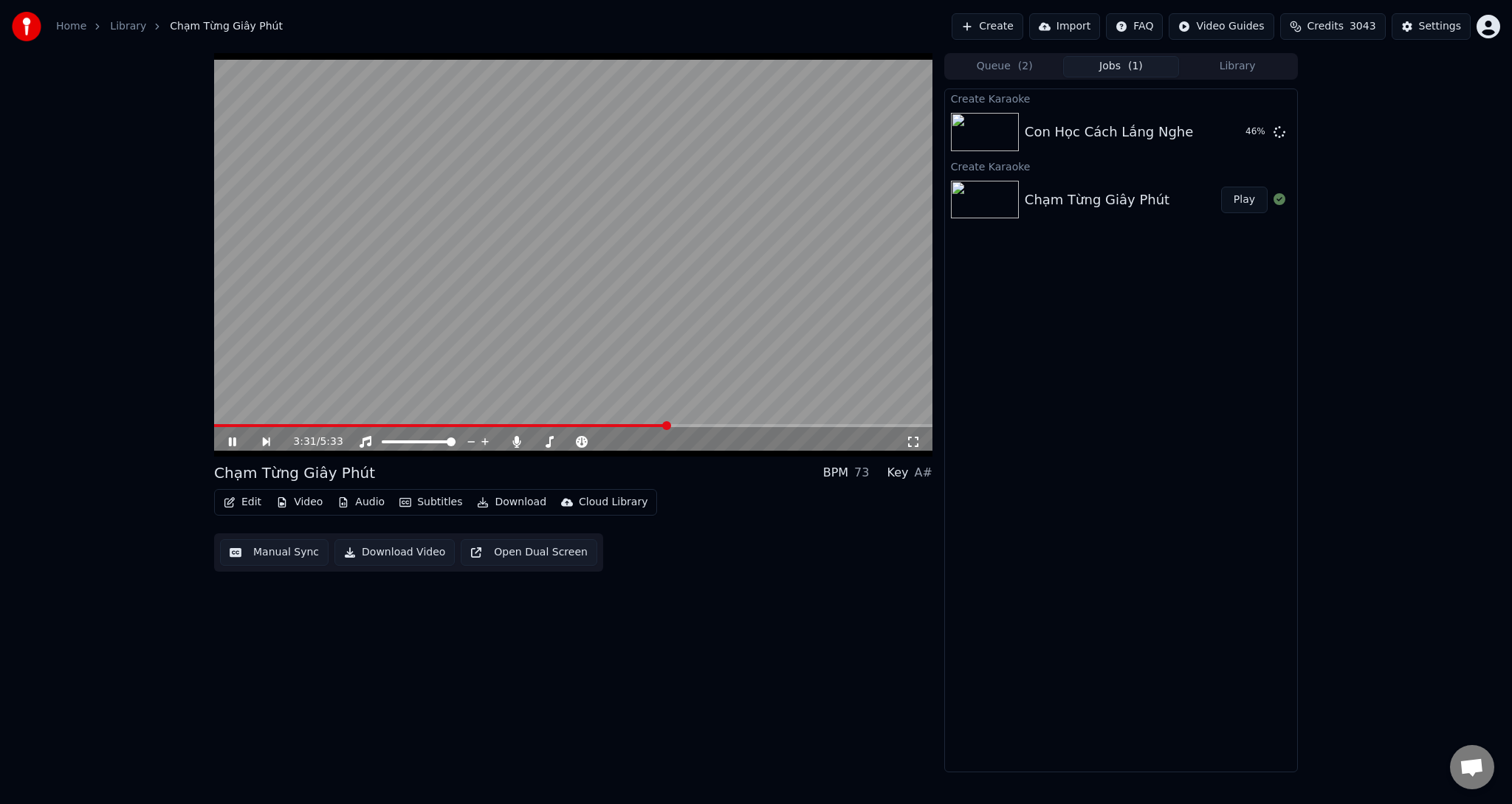
click at [667, 424] on span at bounding box center [440, 426] width 454 height 3
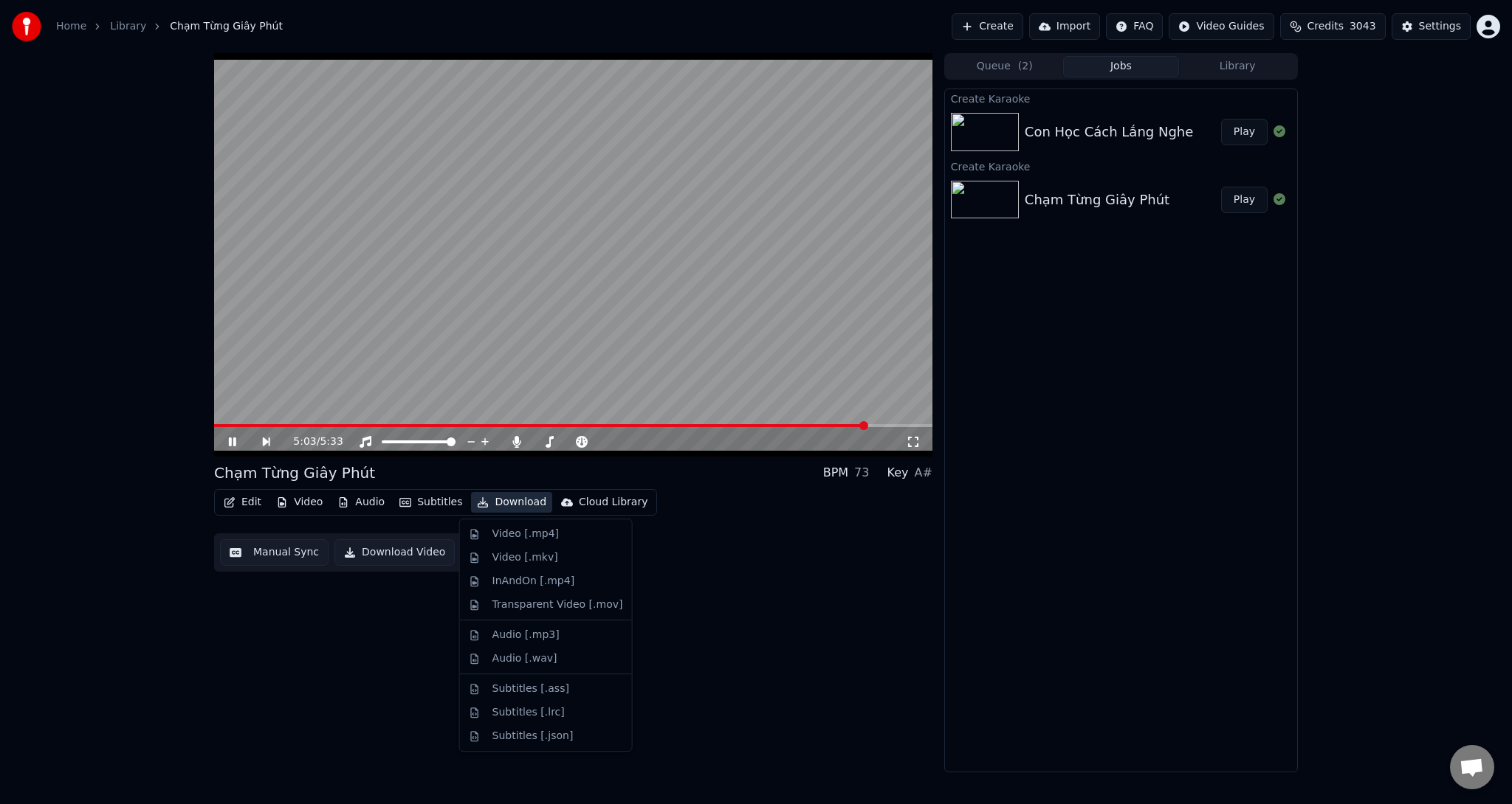
click at [507, 498] on button "Download" at bounding box center [511, 502] width 82 height 21
click at [510, 534] on div "Video [.mp4]" at bounding box center [526, 534] width 66 height 15
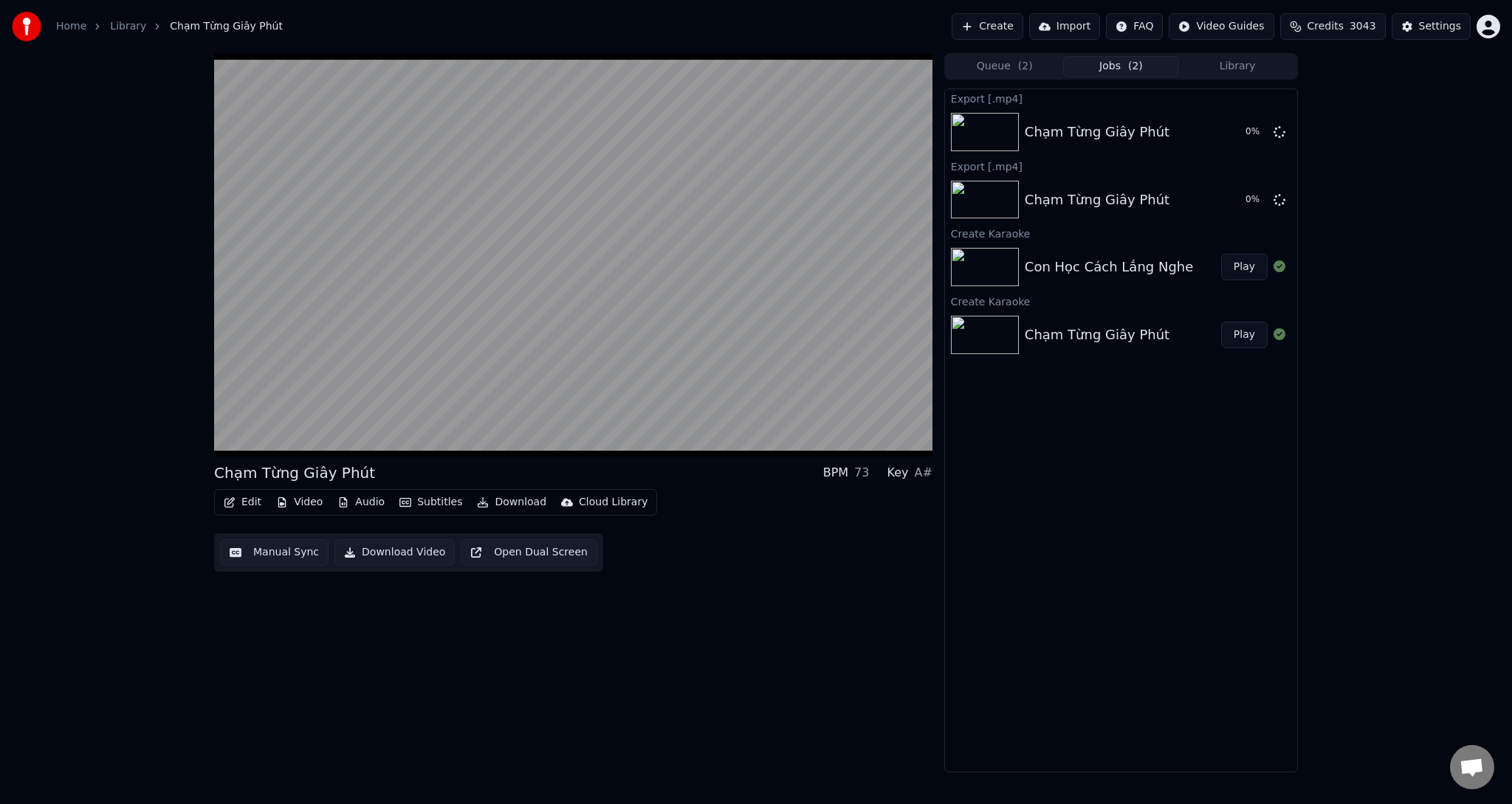
click at [993, 268] on img at bounding box center [985, 267] width 68 height 38
click at [1249, 268] on button "Play" at bounding box center [1244, 267] width 47 height 27
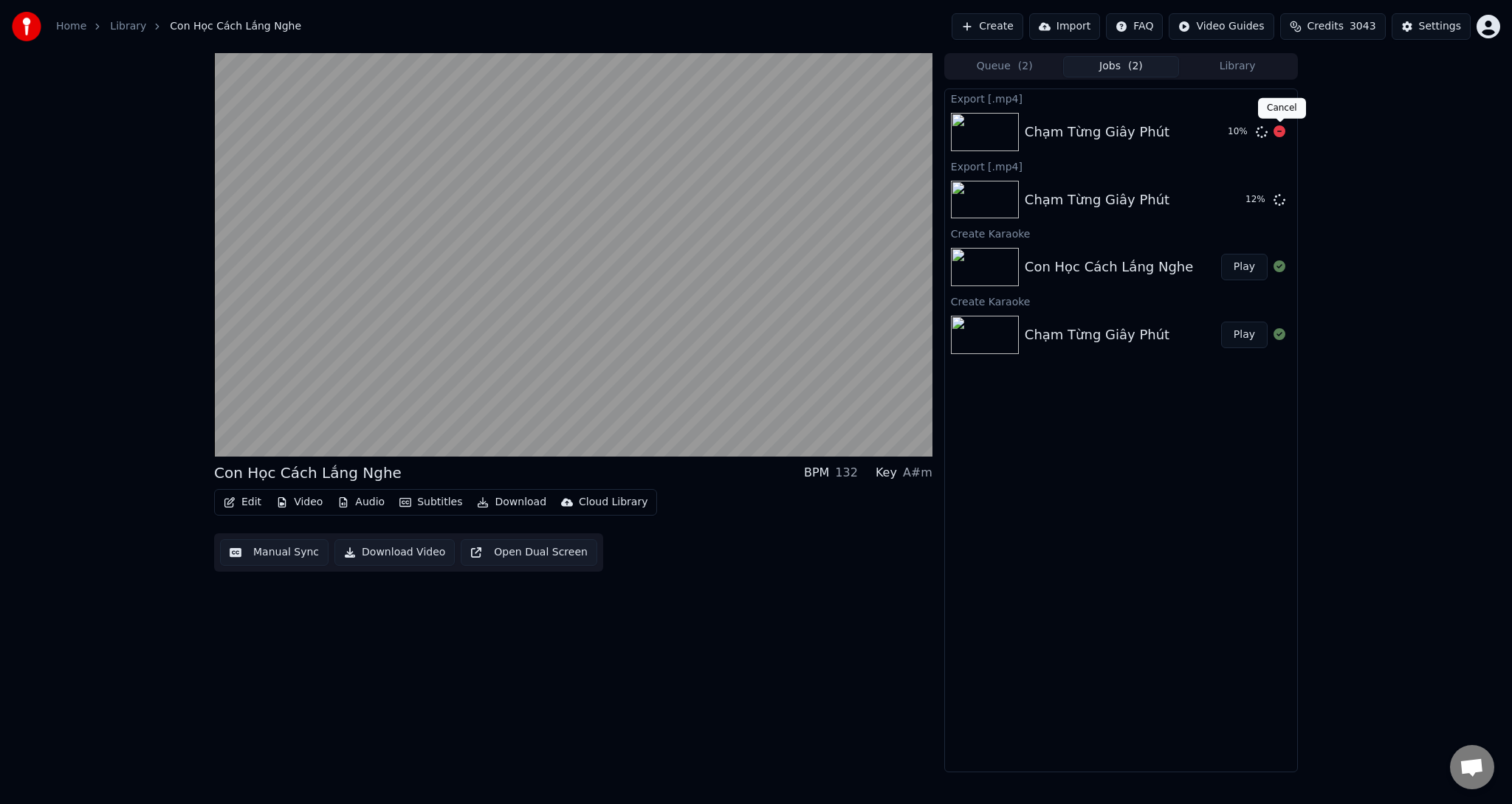
click at [1282, 129] on icon at bounding box center [1278, 131] width 12 height 12
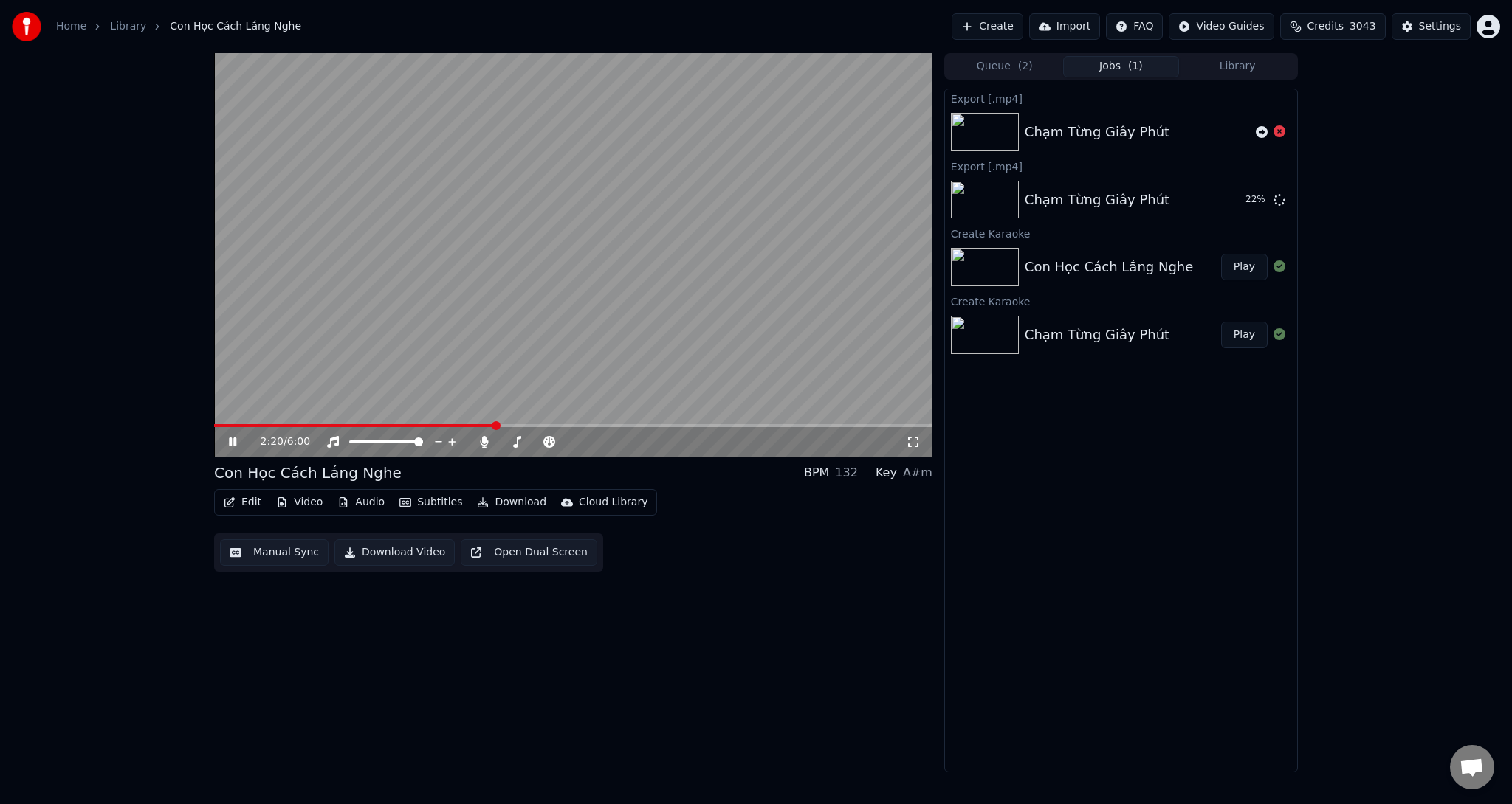
click at [693, 425] on span at bounding box center [572, 426] width 718 height 3
click at [791, 425] on span at bounding box center [572, 426] width 718 height 3
click at [864, 428] on div "4:52 / 6:00" at bounding box center [572, 442] width 718 height 29
click at [853, 423] on video at bounding box center [572, 255] width 718 height 404
click at [507, 505] on button "Download" at bounding box center [511, 502] width 82 height 21
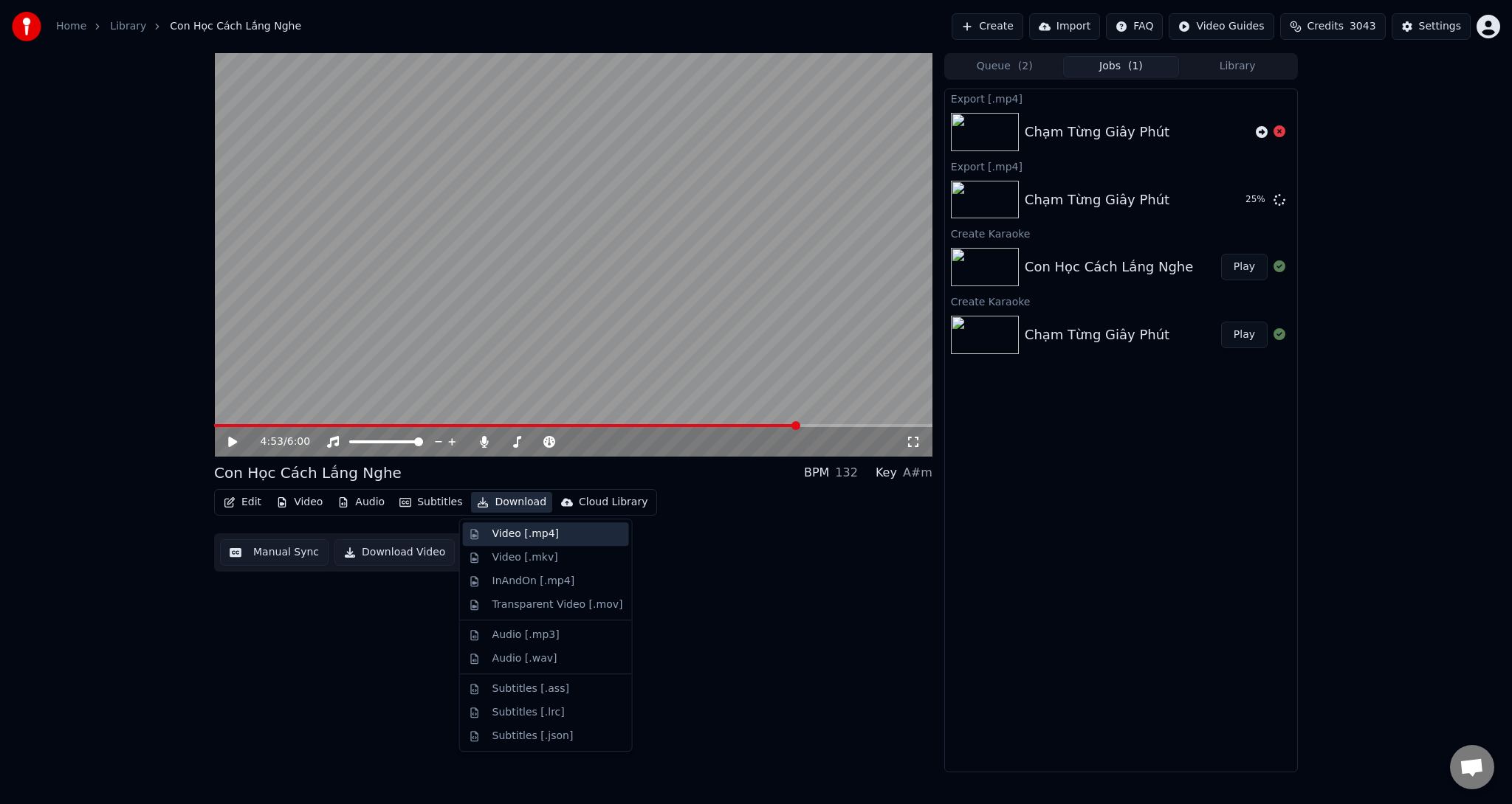
click at [507, 540] on div "Video [.mp4]" at bounding box center [526, 534] width 66 height 15
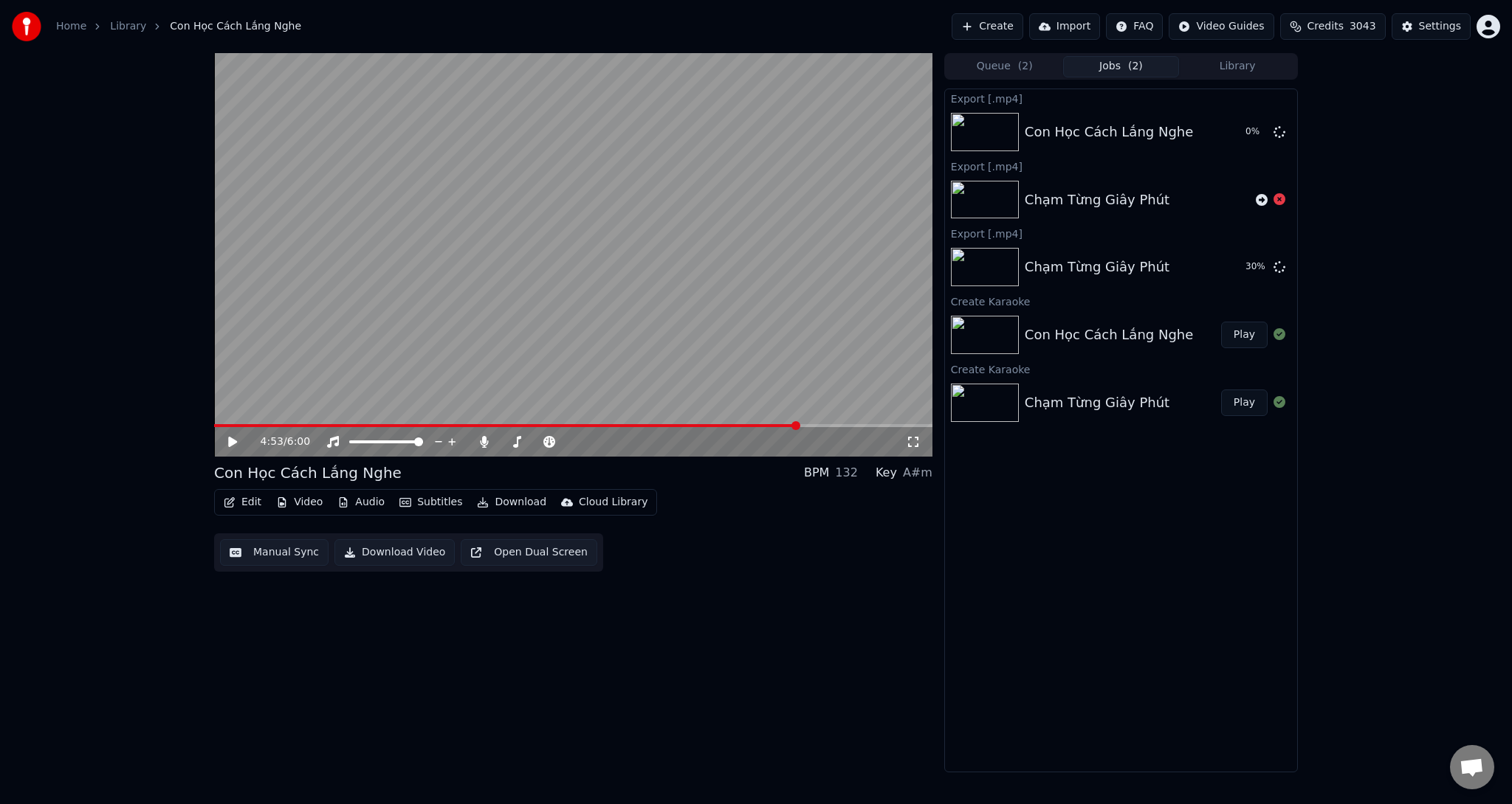
click at [1023, 29] on button "Create" at bounding box center [987, 27] width 71 height 27
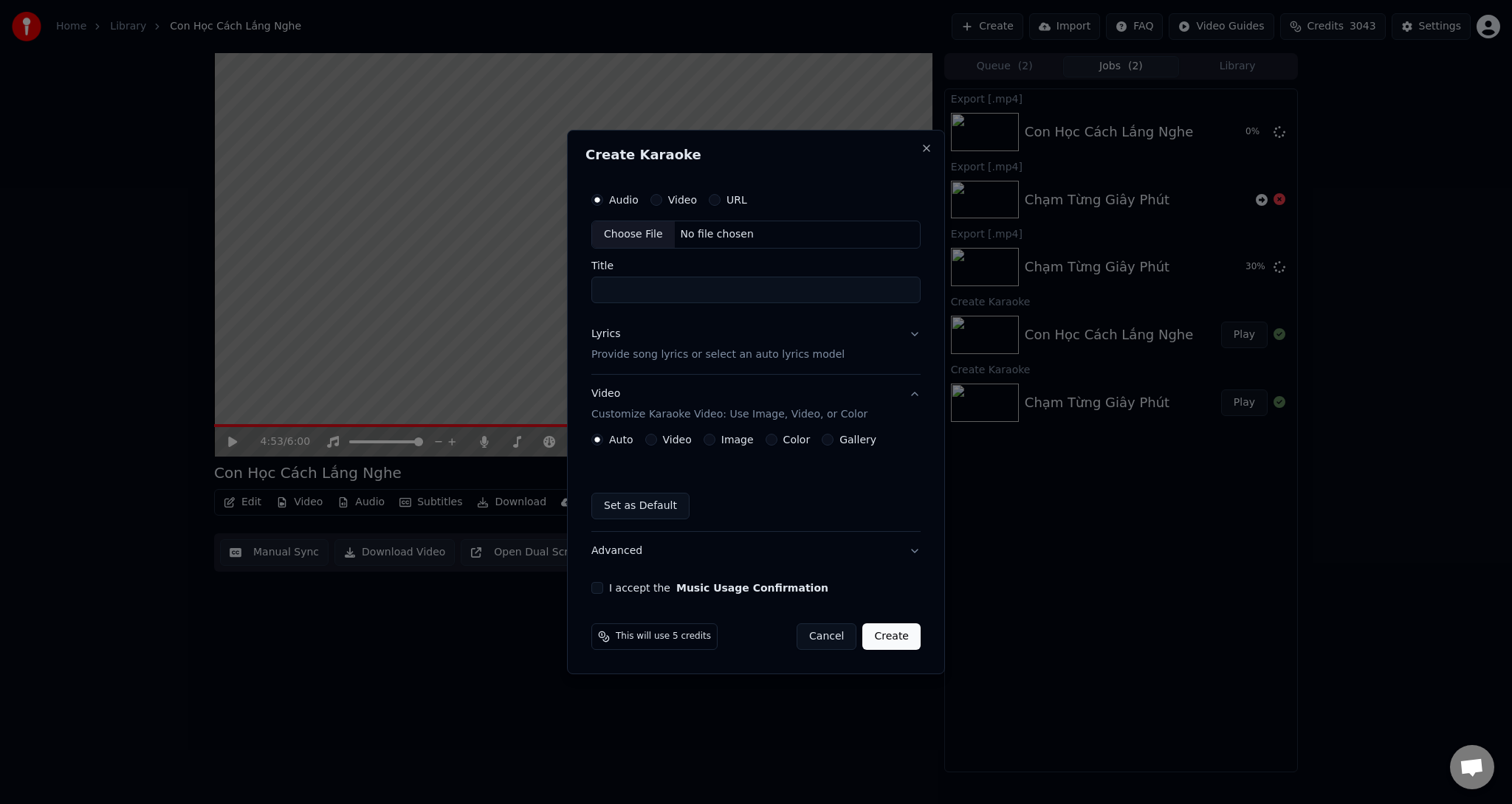
click at [618, 235] on div "Choose File" at bounding box center [633, 235] width 82 height 27
type input "**********"
click at [650, 355] on p "Provide song lyrics or select an auto lyrics model" at bounding box center [715, 355] width 253 height 15
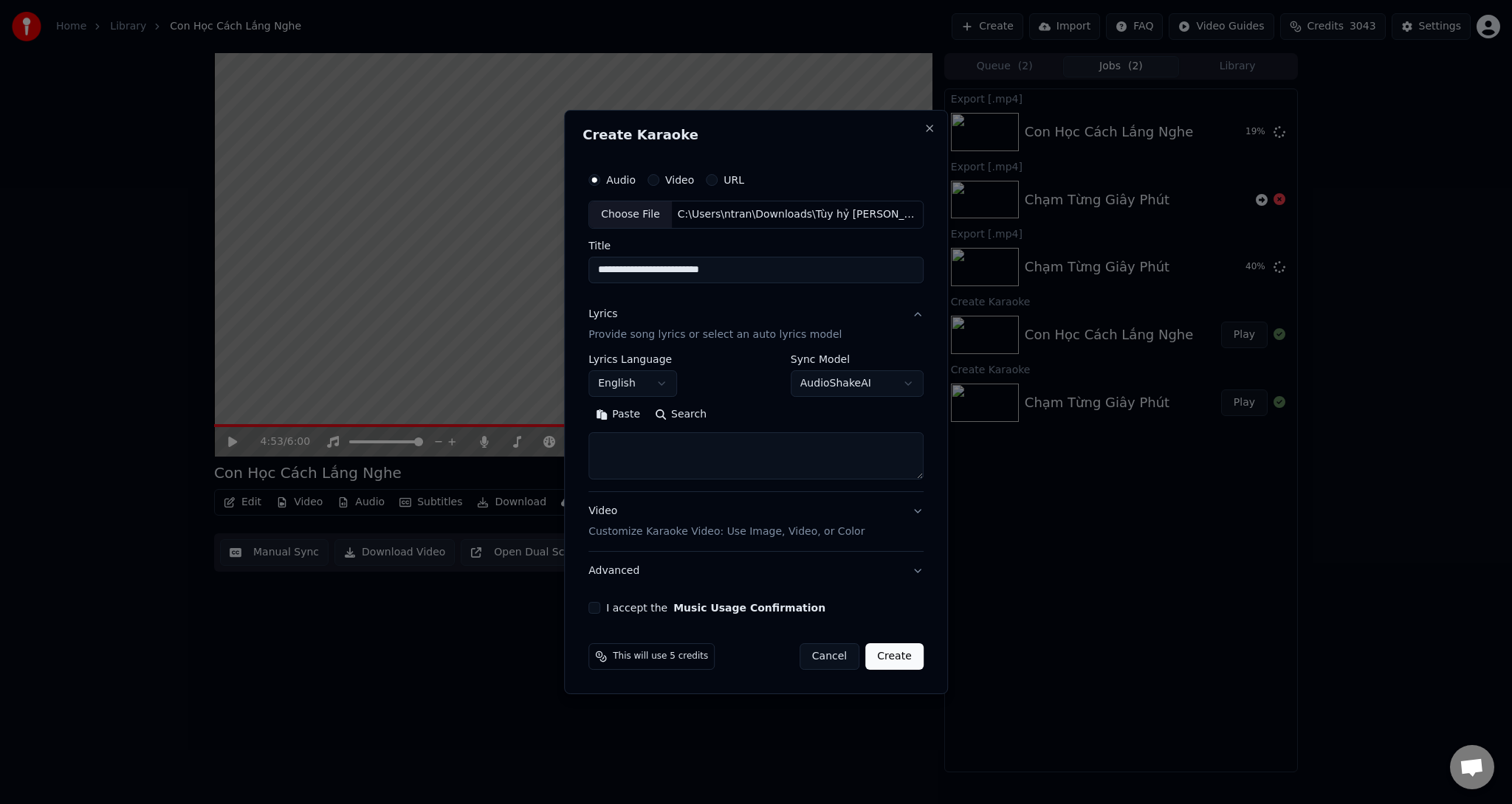
click at [682, 461] on textarea at bounding box center [755, 456] width 335 height 47
paste textarea "**********"
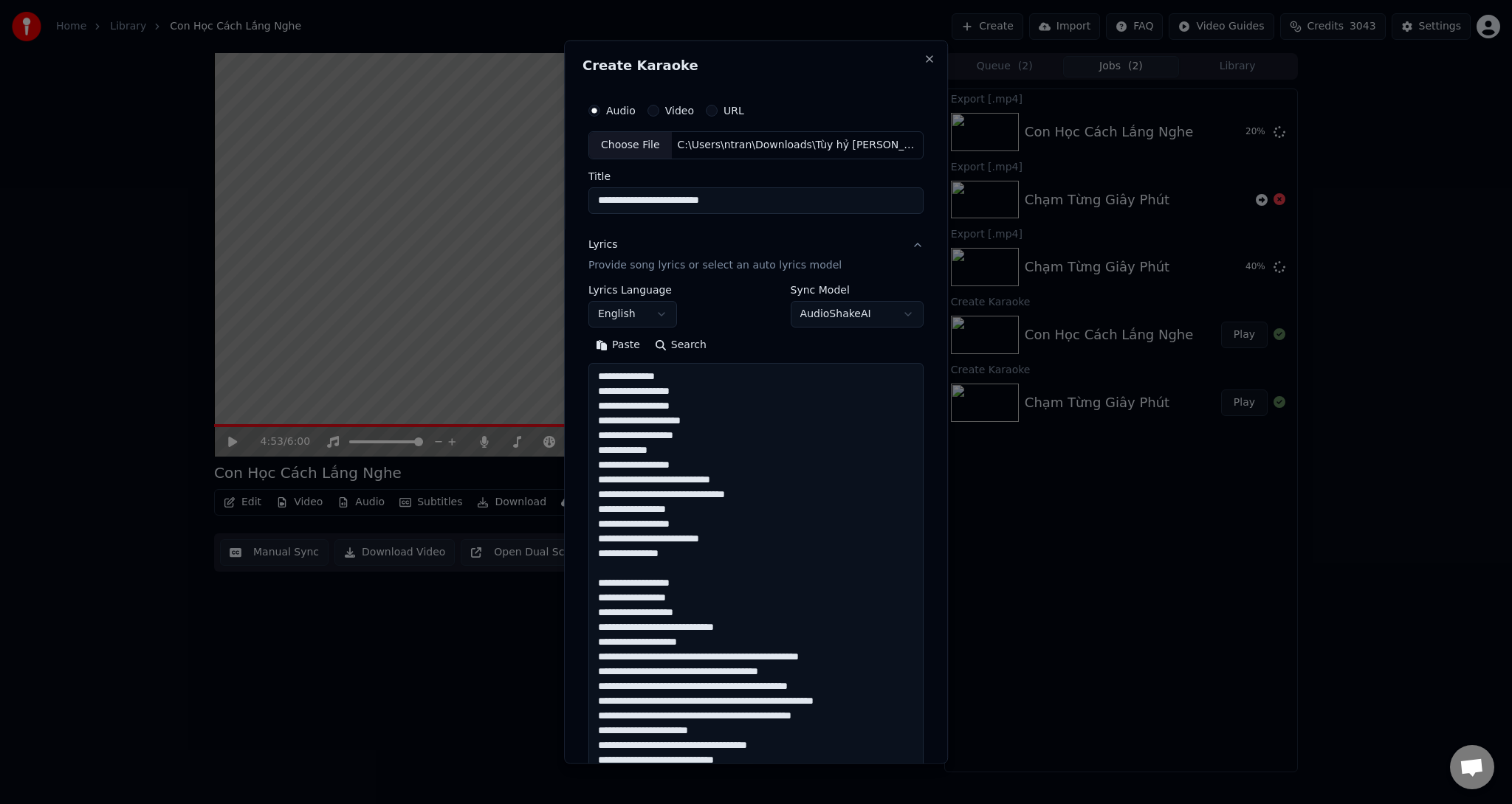
scroll to position [741, 0]
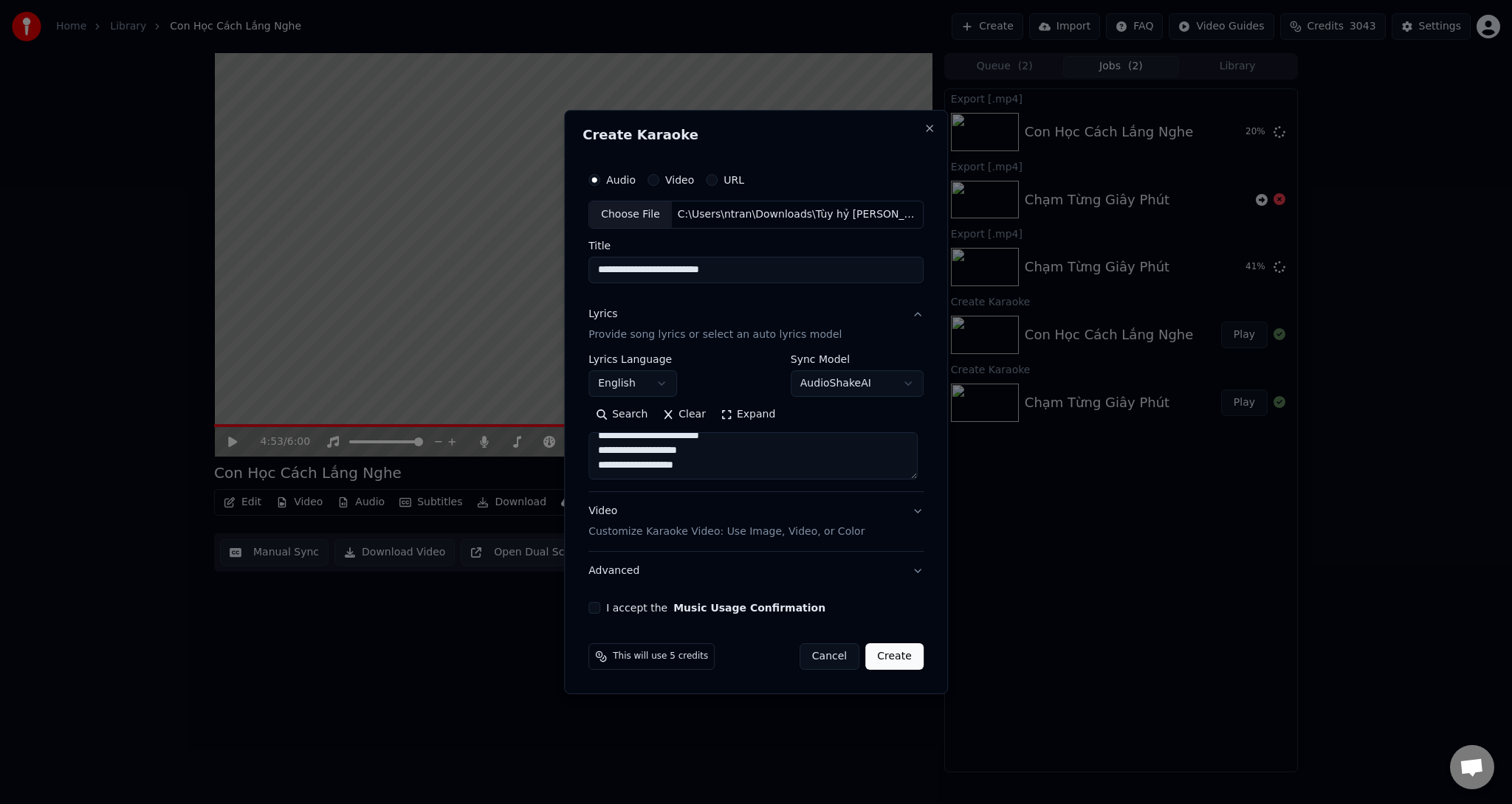
type textarea "**********"
click at [661, 534] on p "Customize Karaoke Video: Use Image, Video, or Color" at bounding box center [726, 532] width 276 height 15
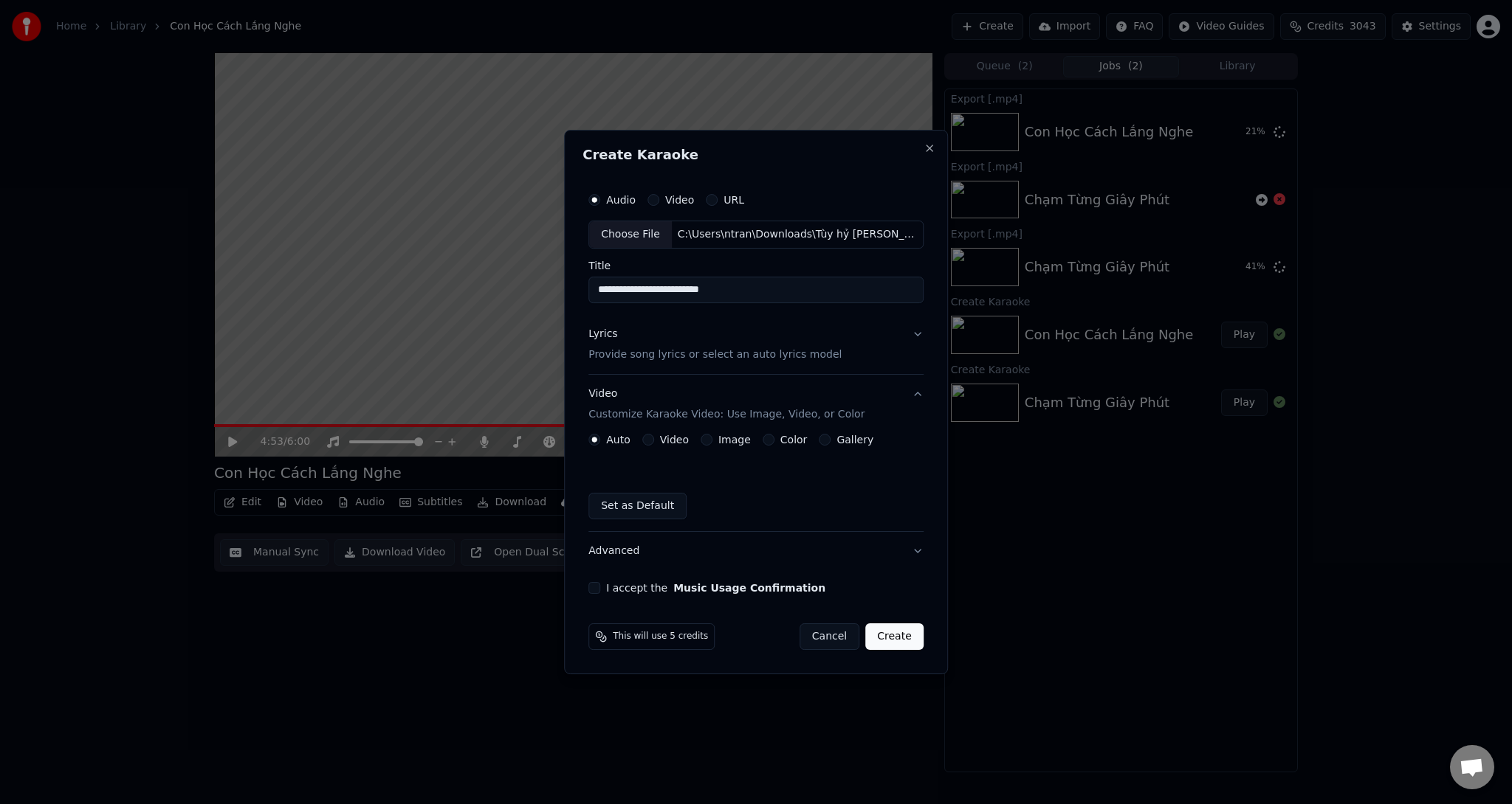
click at [715, 412] on p "Customize Karaoke Video: Use Image, Video, or Color" at bounding box center [726, 415] width 276 height 15
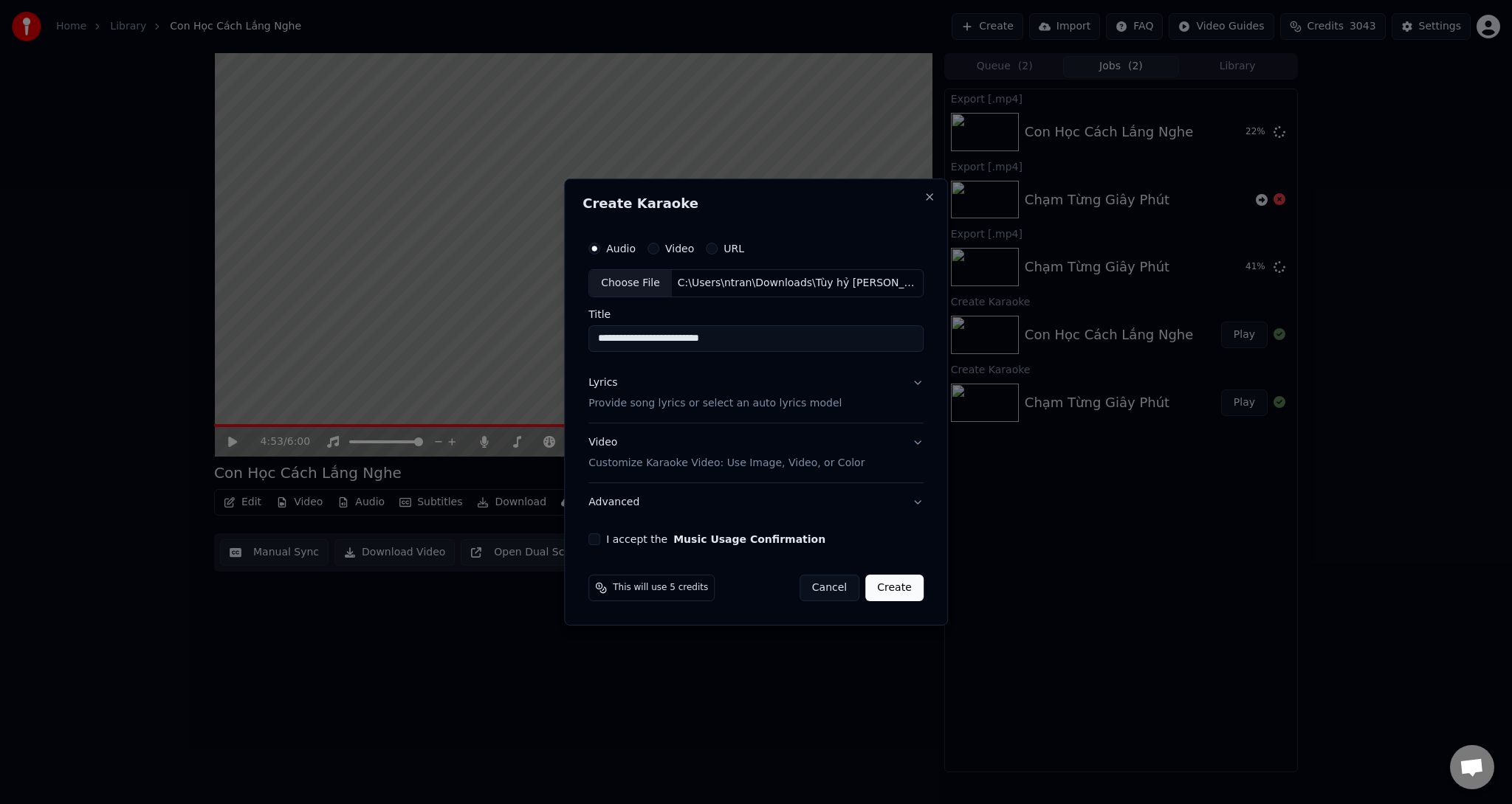
click at [703, 401] on p "Provide song lyrics or select an auto lyrics model" at bounding box center [715, 404] width 253 height 15
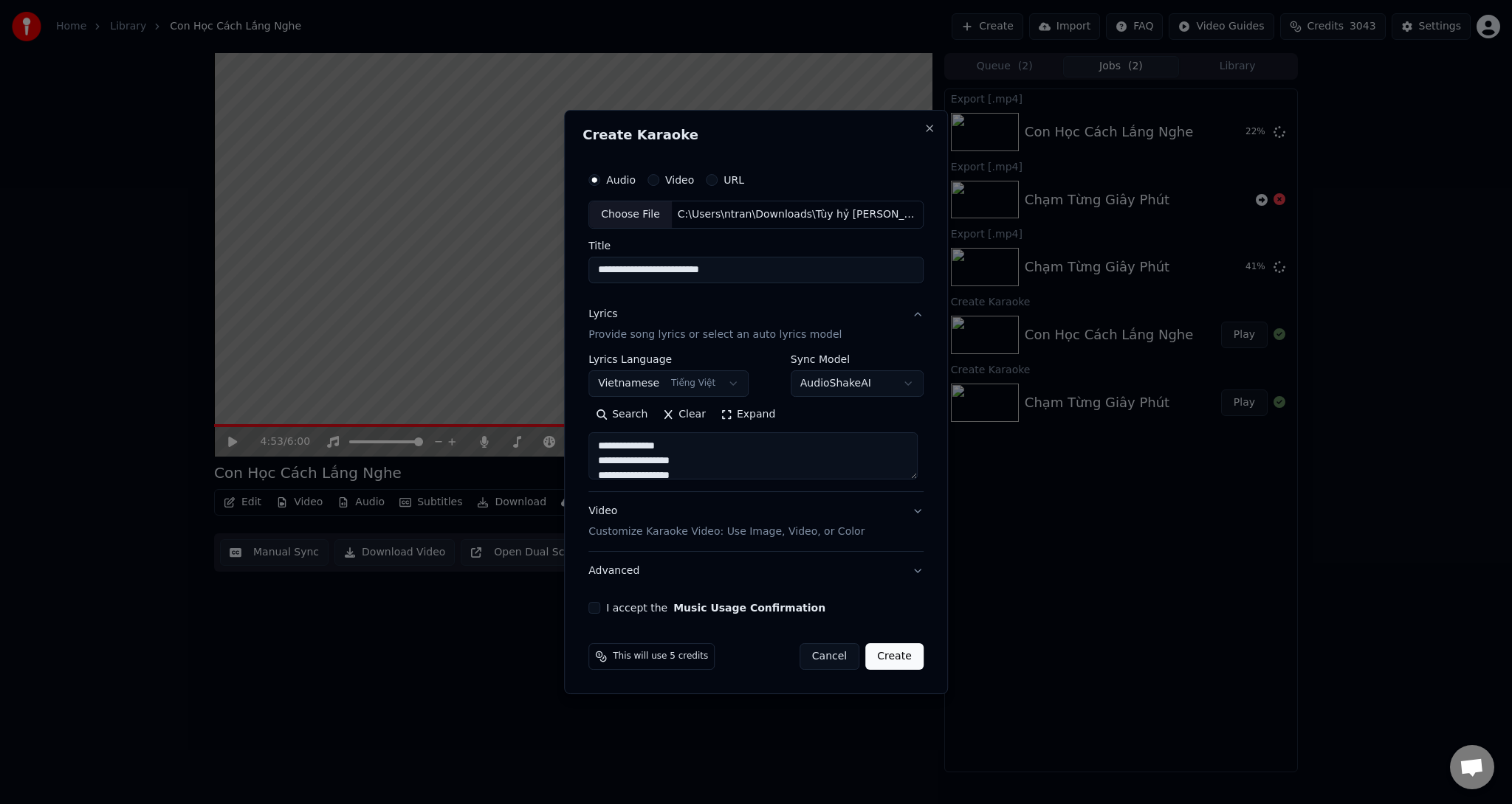
click at [697, 529] on p "Customize Karaoke Video: Use Image, Video, or Color" at bounding box center [726, 532] width 276 height 15
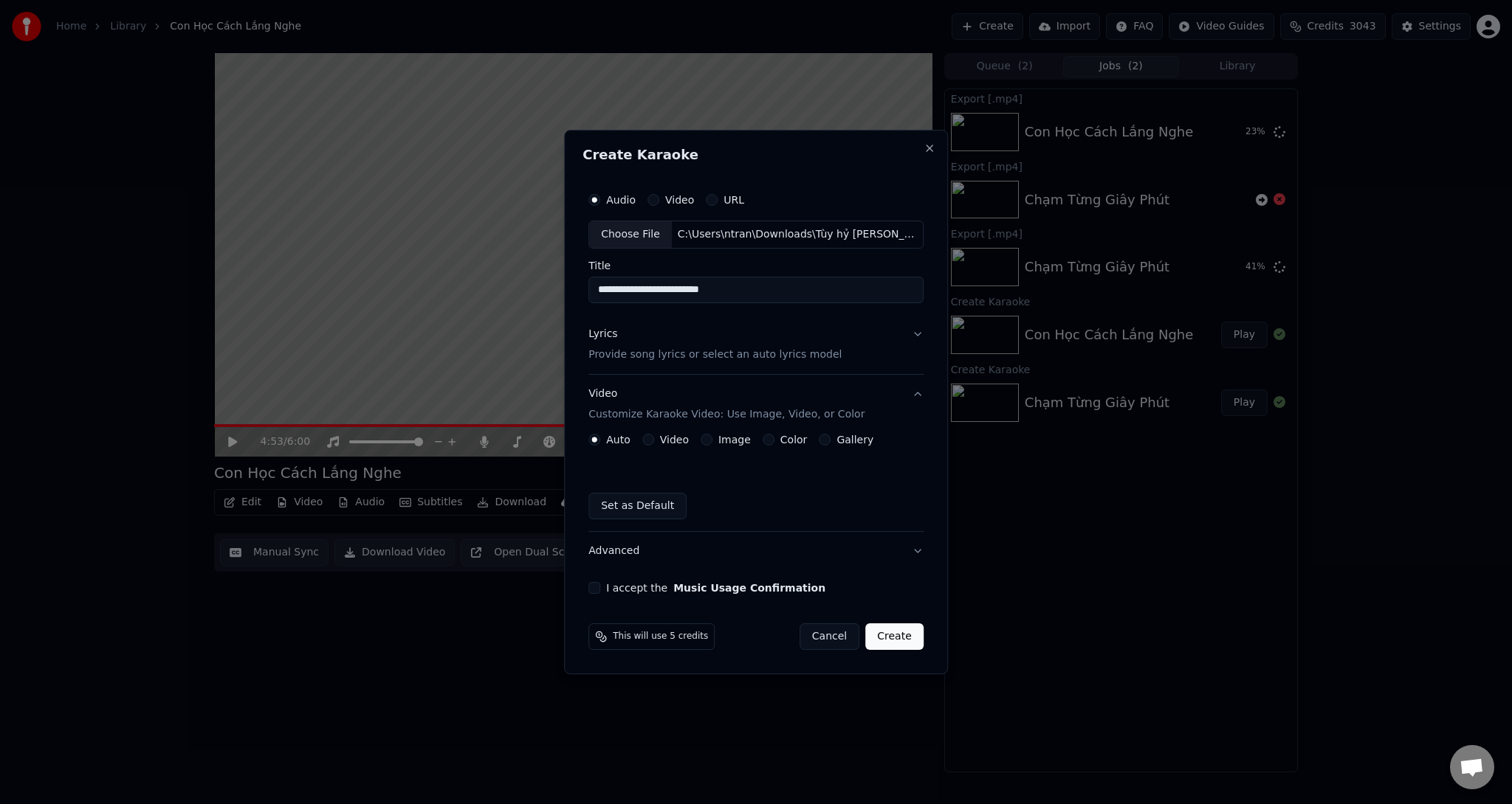
click at [741, 440] on label "Image" at bounding box center [734, 439] width 32 height 10
click at [712, 440] on button "Image" at bounding box center [706, 439] width 12 height 12
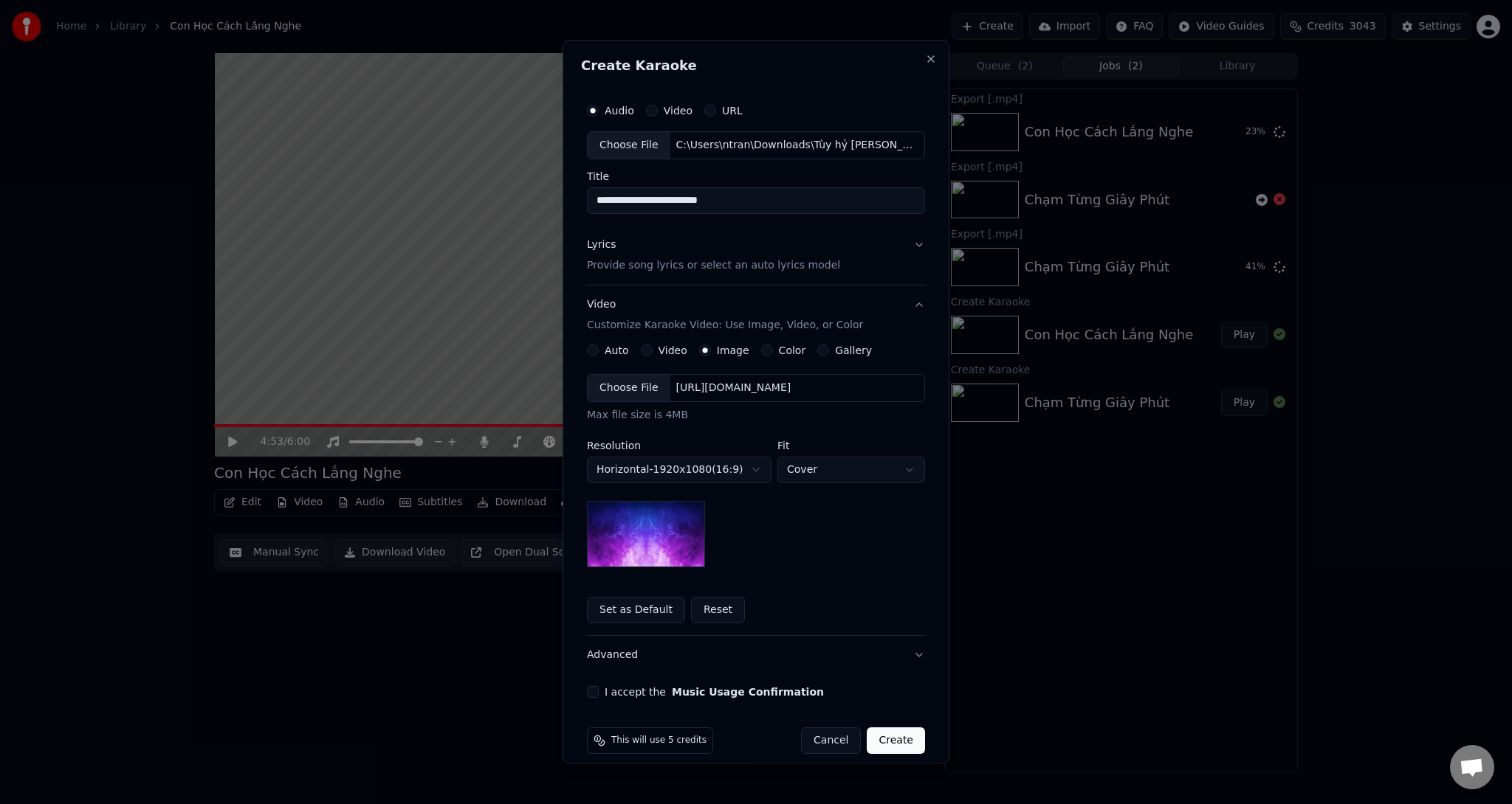
type button "image"
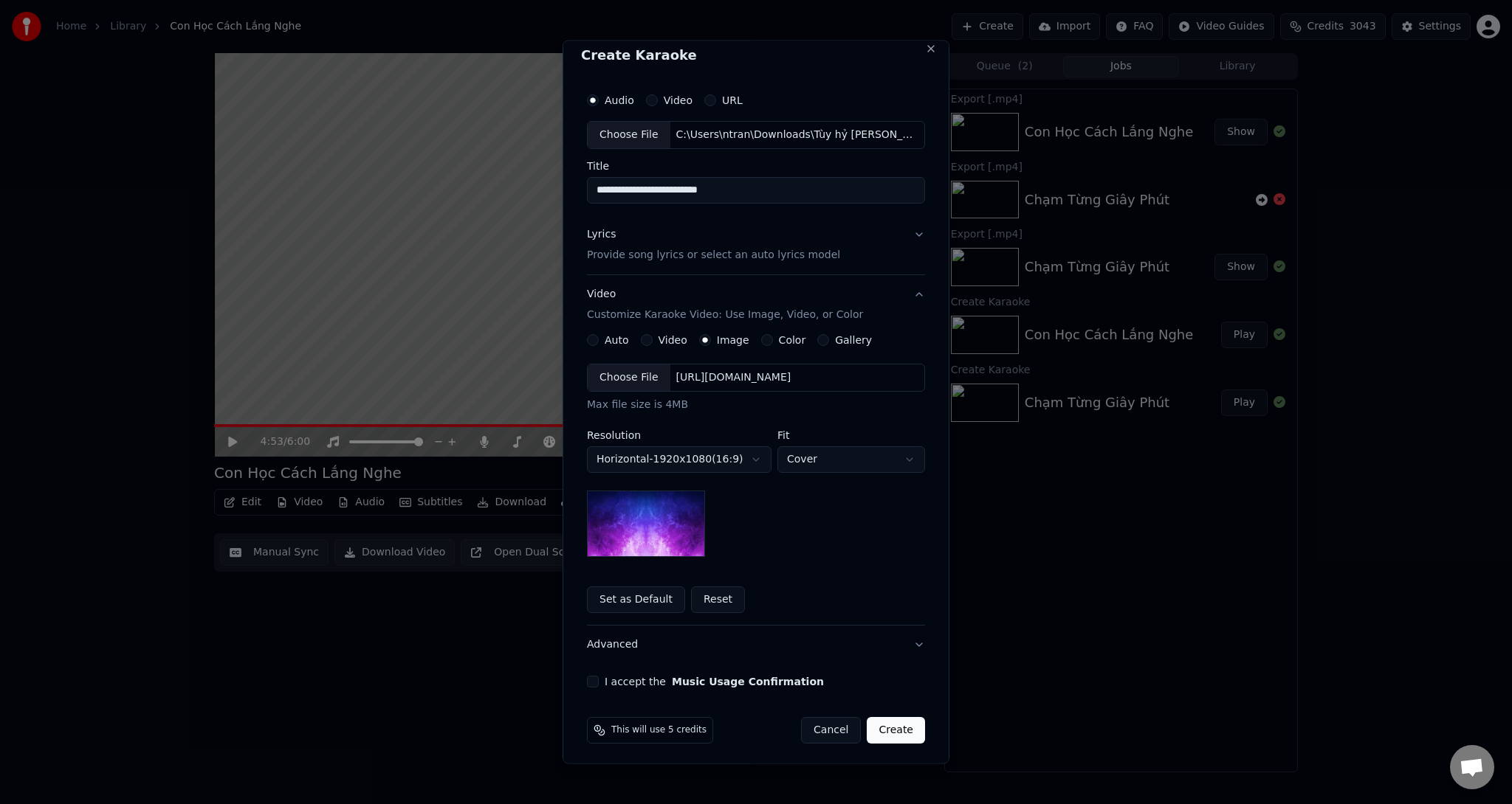
scroll to position [13, 0]
click at [635, 372] on div "Choose File" at bounding box center [629, 375] width 82 height 27
click at [594, 677] on div "I accept the Music Usage Confirmation" at bounding box center [755, 678] width 338 height 12
click at [587, 676] on button "I accept the Music Usage Confirmation" at bounding box center [592, 678] width 12 height 12
click at [892, 724] on button "Create" at bounding box center [896, 728] width 59 height 27
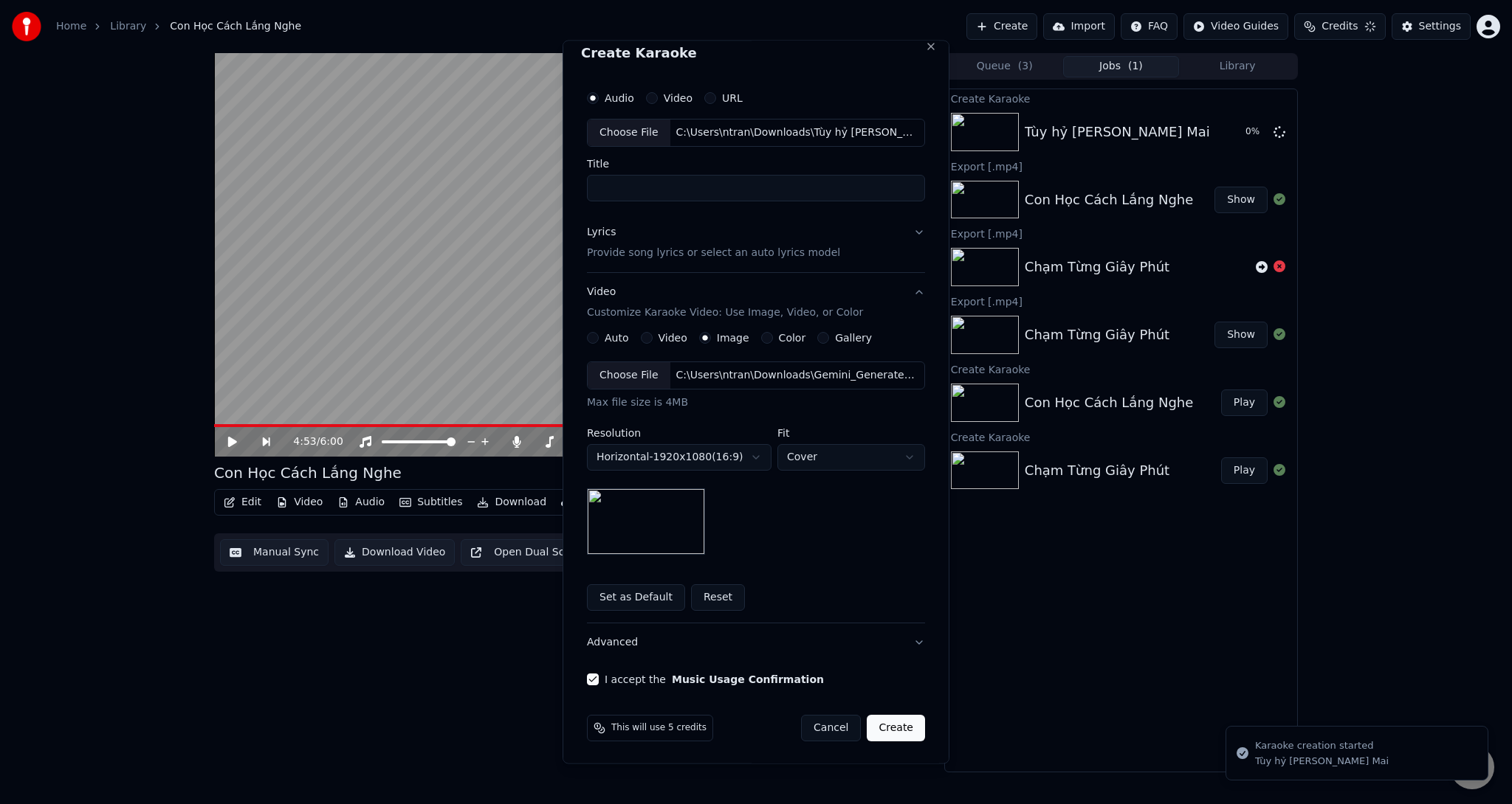
scroll to position [0, 0]
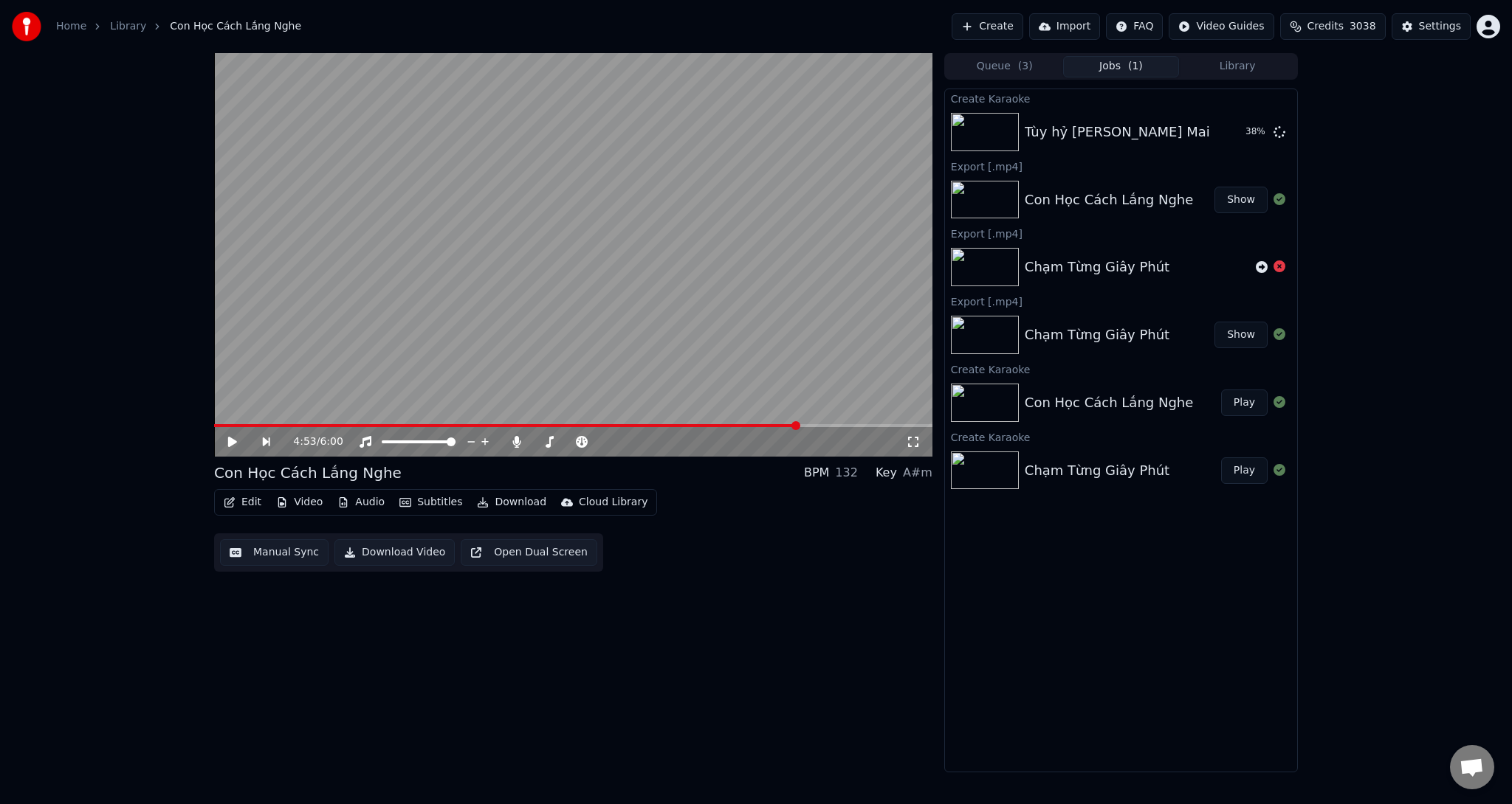
click at [1007, 27] on button "Create" at bounding box center [987, 27] width 71 height 27
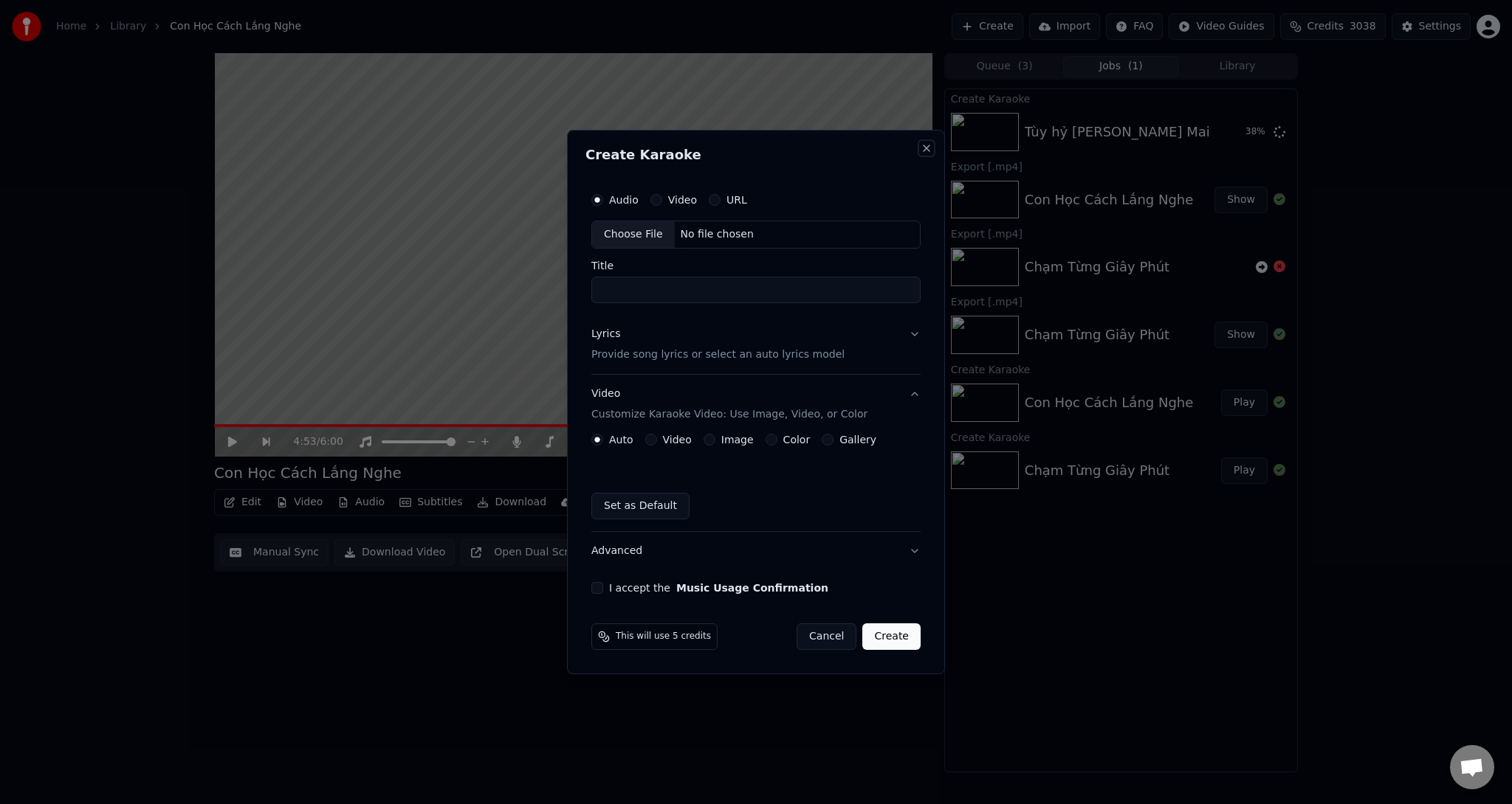
click at [927, 151] on button "Close" at bounding box center [926, 148] width 12 height 12
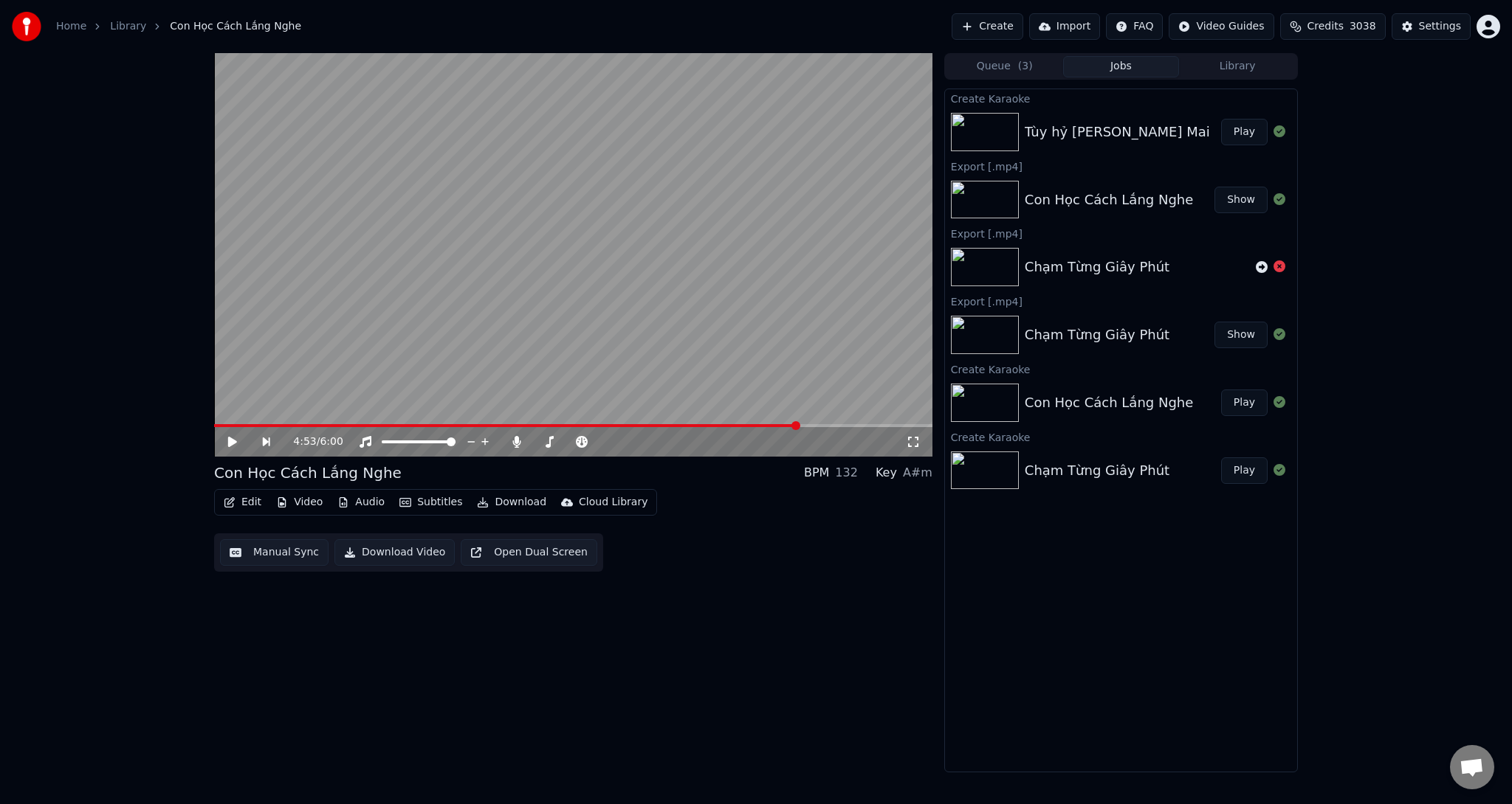
click at [1159, 139] on div "Tùy hỷ [PERSON_NAME] Mai" at bounding box center [1117, 132] width 185 height 21
click at [1246, 133] on button "Play" at bounding box center [1244, 132] width 47 height 27
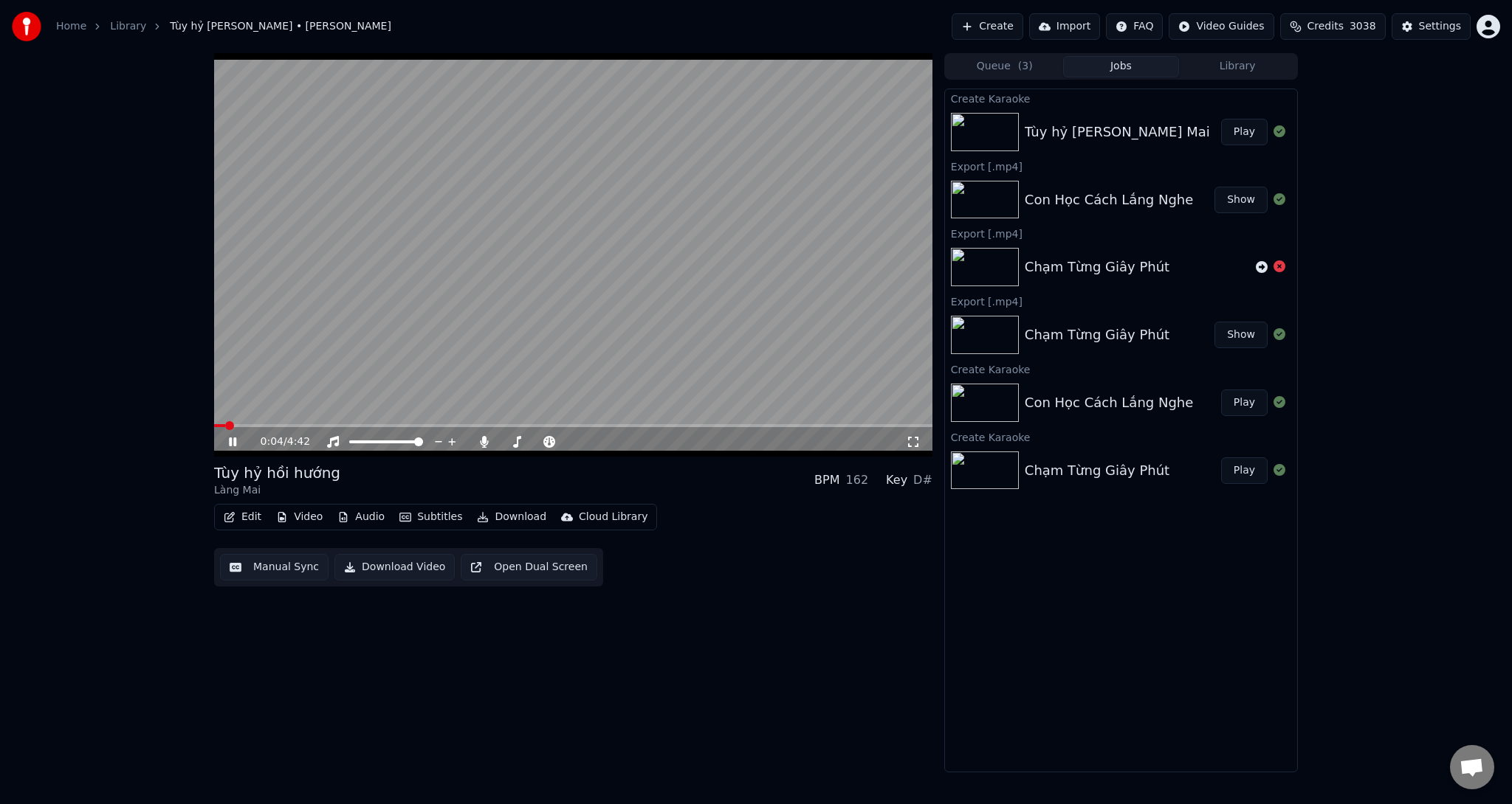
click at [829, 425] on span at bounding box center [572, 426] width 718 height 3
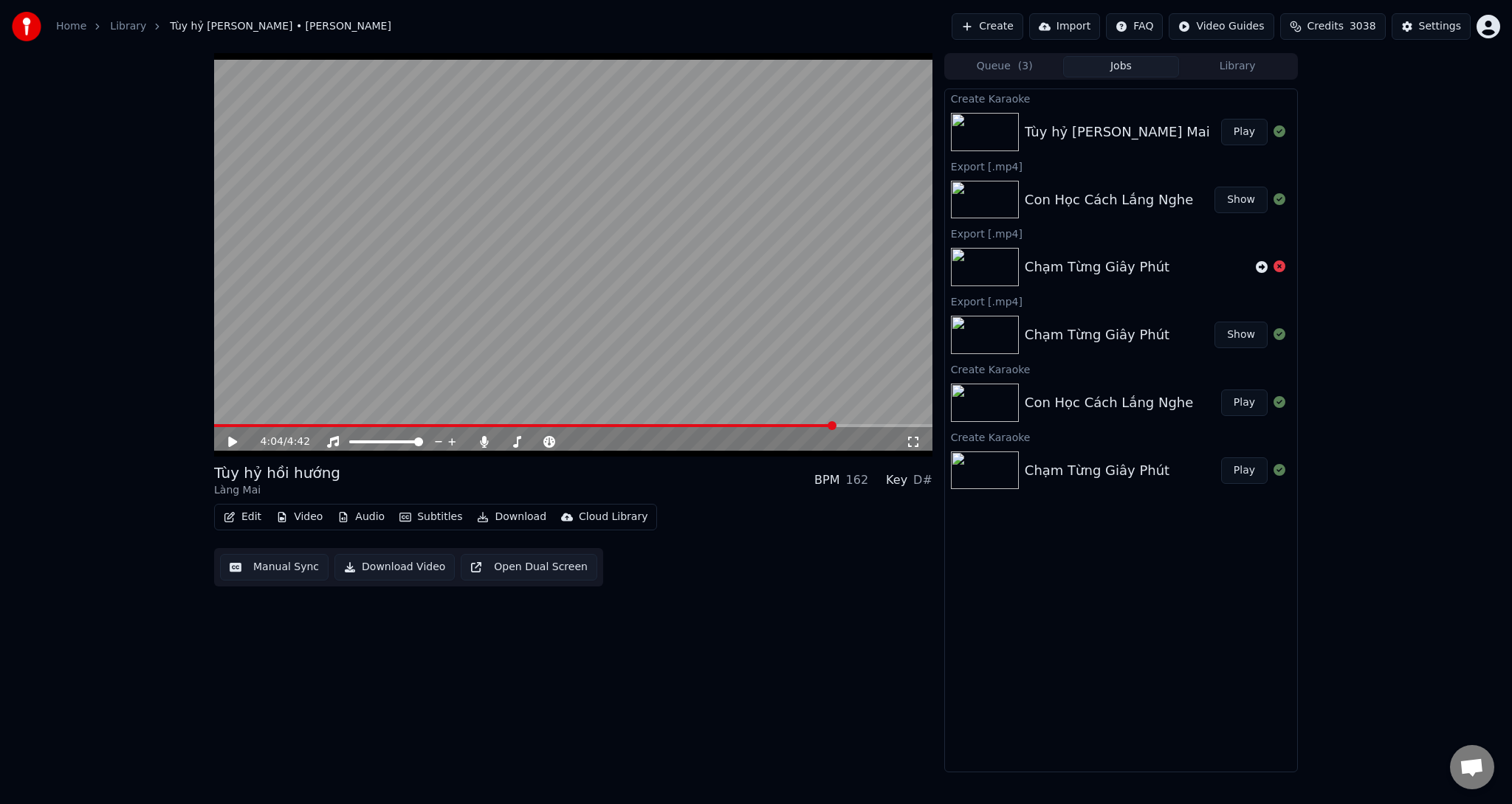
click at [509, 515] on button "Download" at bounding box center [511, 518] width 82 height 21
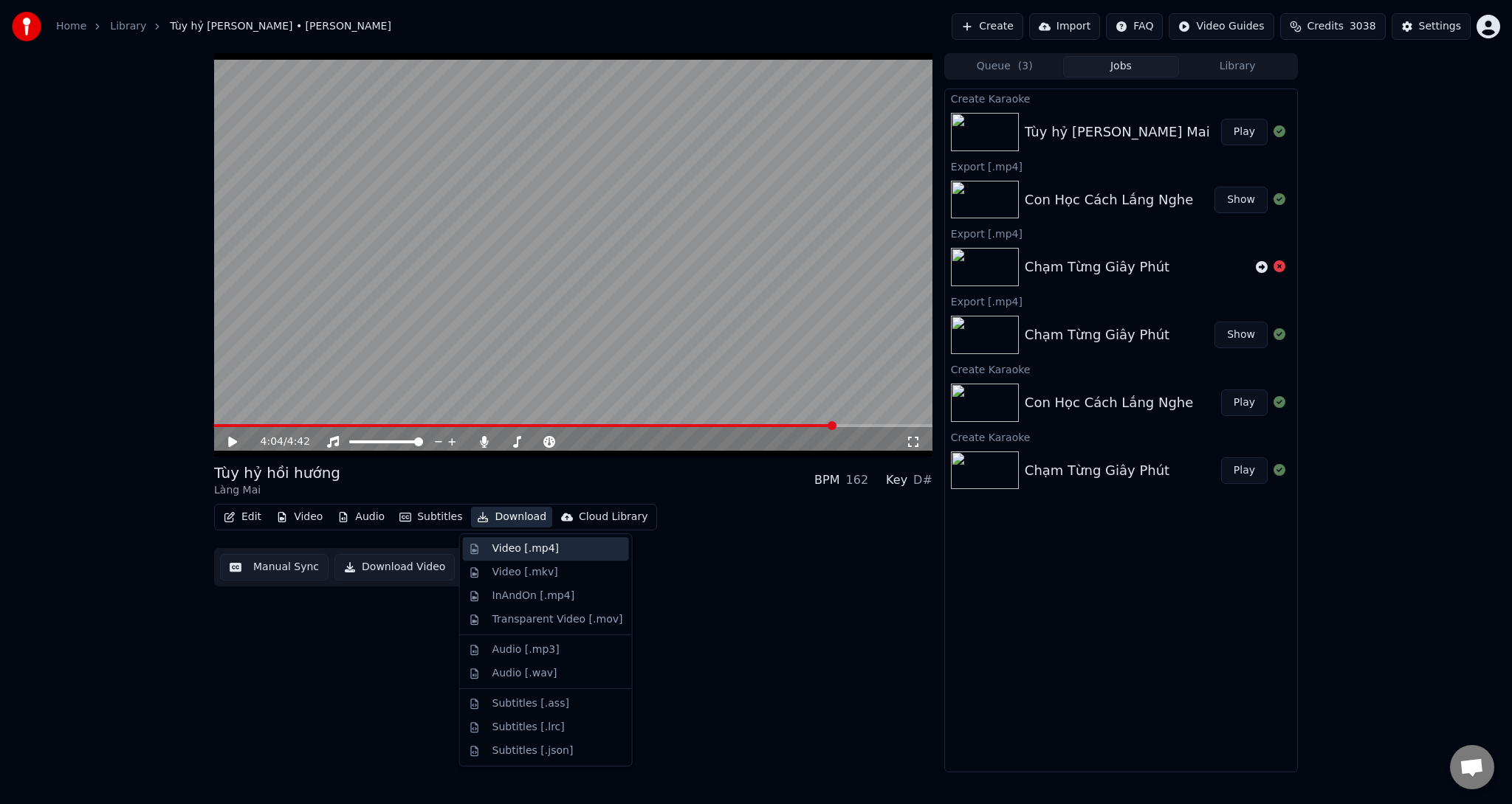
click at [508, 549] on div "Video [.mp4]" at bounding box center [526, 548] width 66 height 15
